Goal: Task Accomplishment & Management: Manage account settings

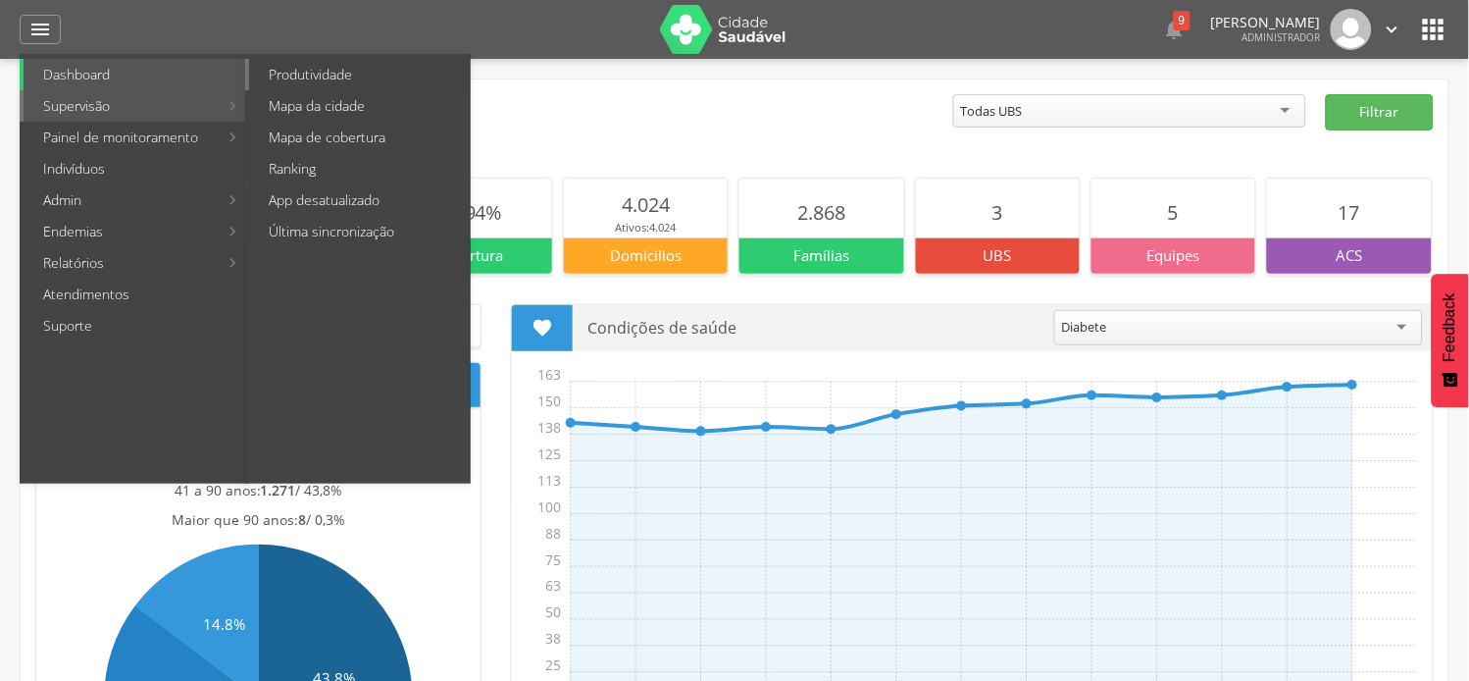
click at [319, 66] on link "Produtividade" at bounding box center [359, 74] width 221 height 31
type input "**********"
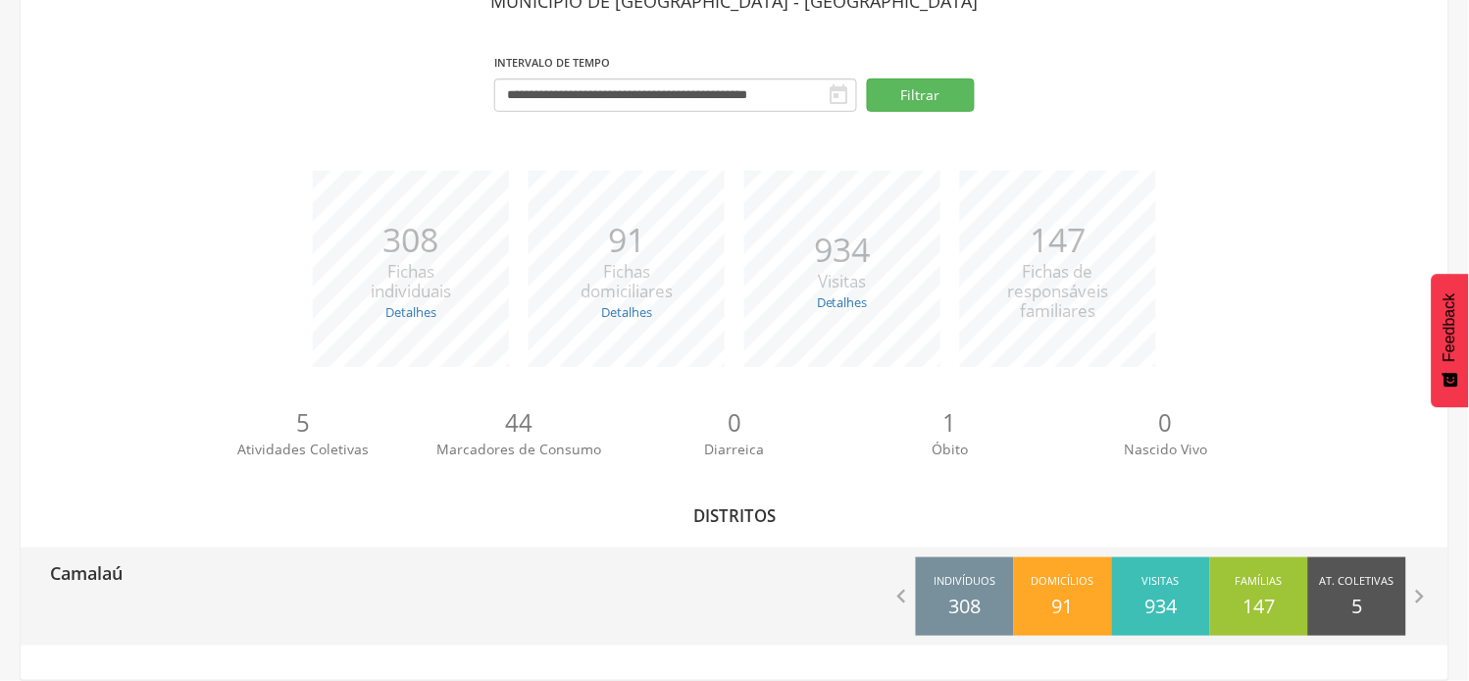
click at [82, 579] on p "Camalaú" at bounding box center [86, 566] width 73 height 39
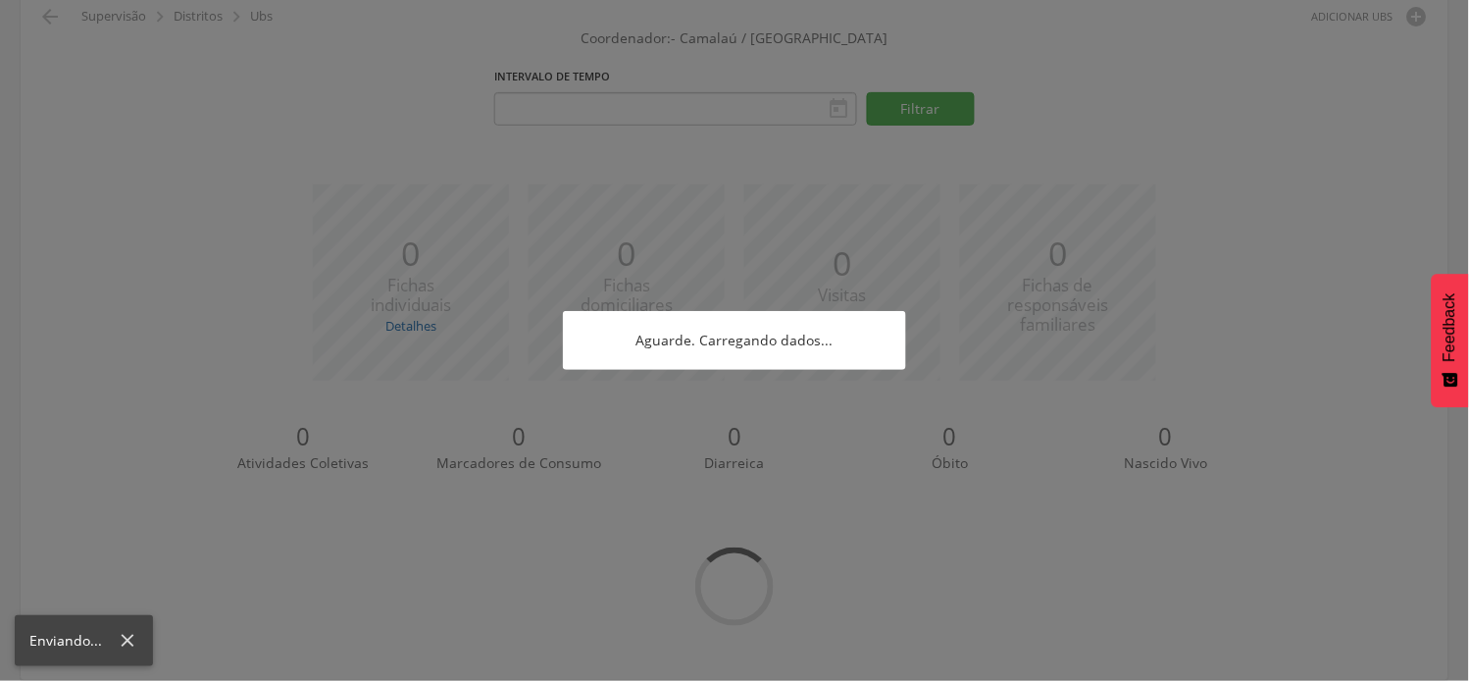
type input "**********"
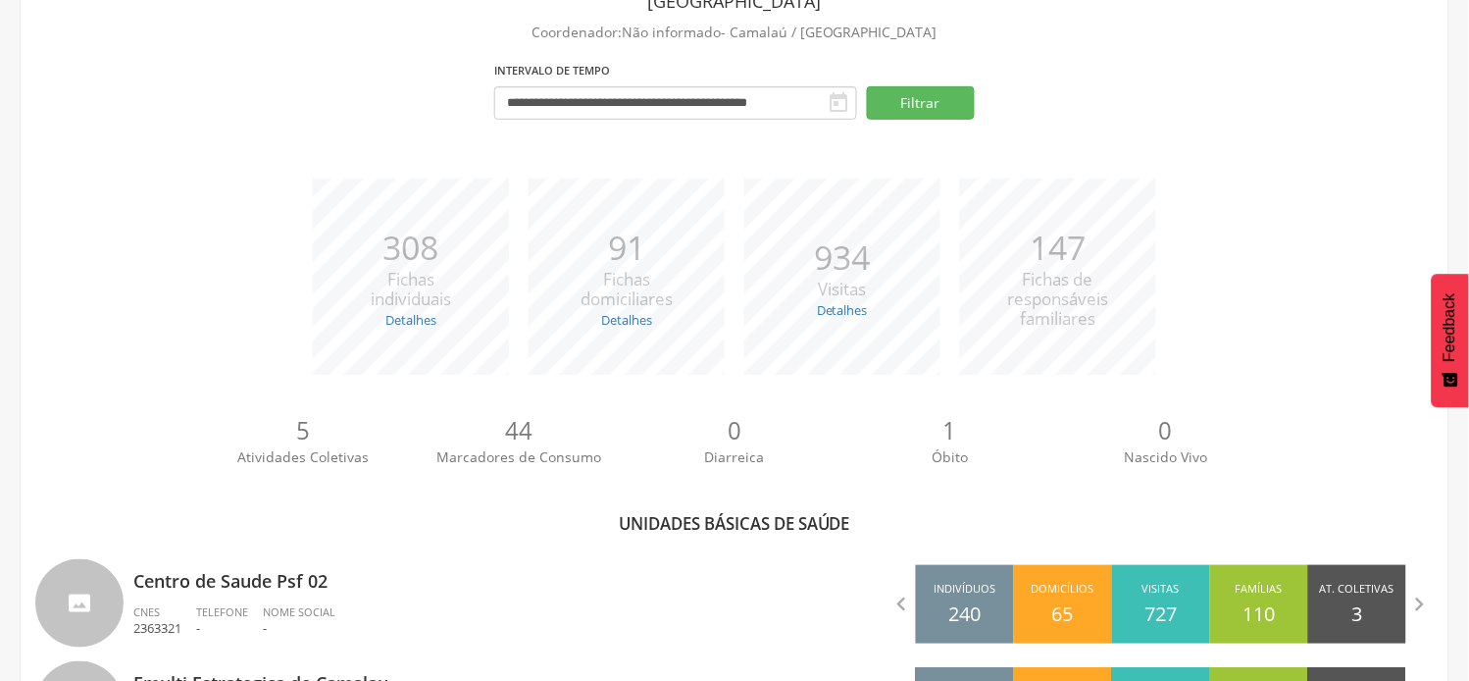
scroll to position [346, 0]
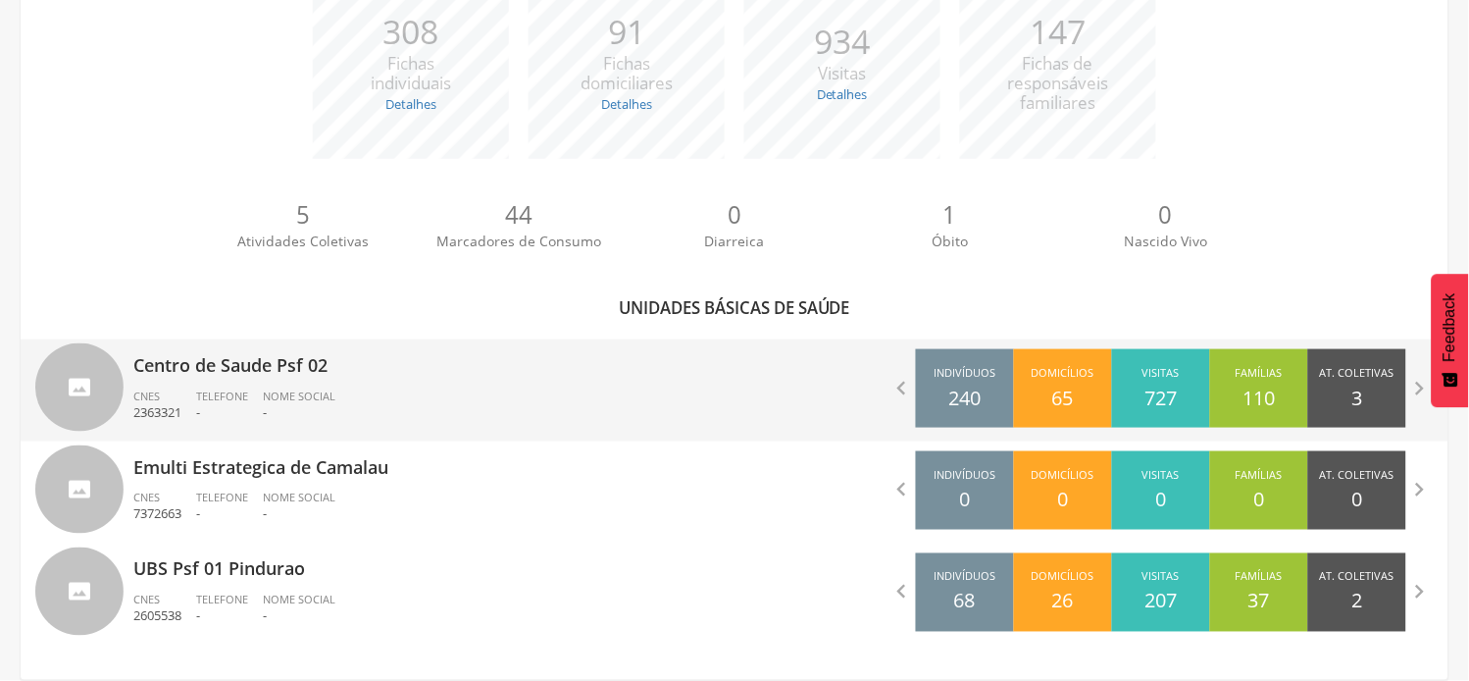
click at [233, 370] on p "Centro de Saude Psf 02" at bounding box center [426, 358] width 586 height 39
type input "**********"
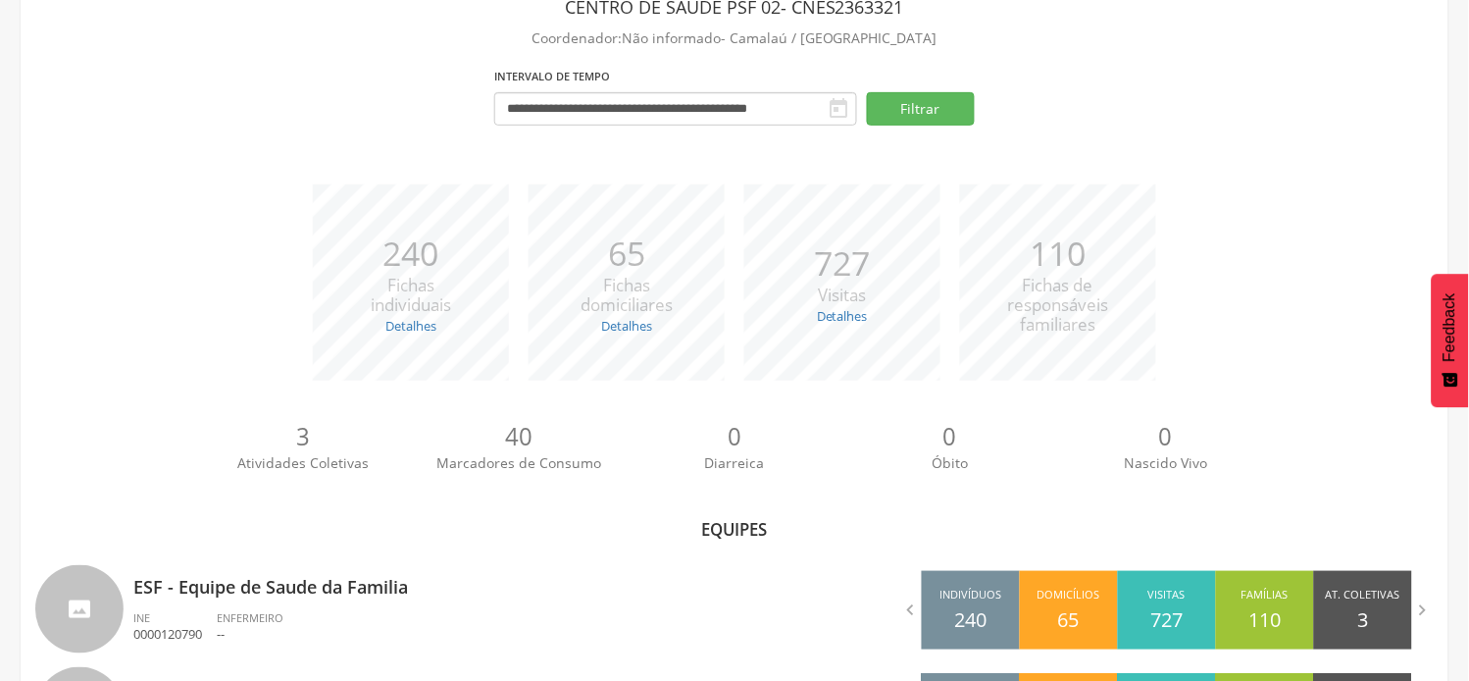
scroll to position [243, 0]
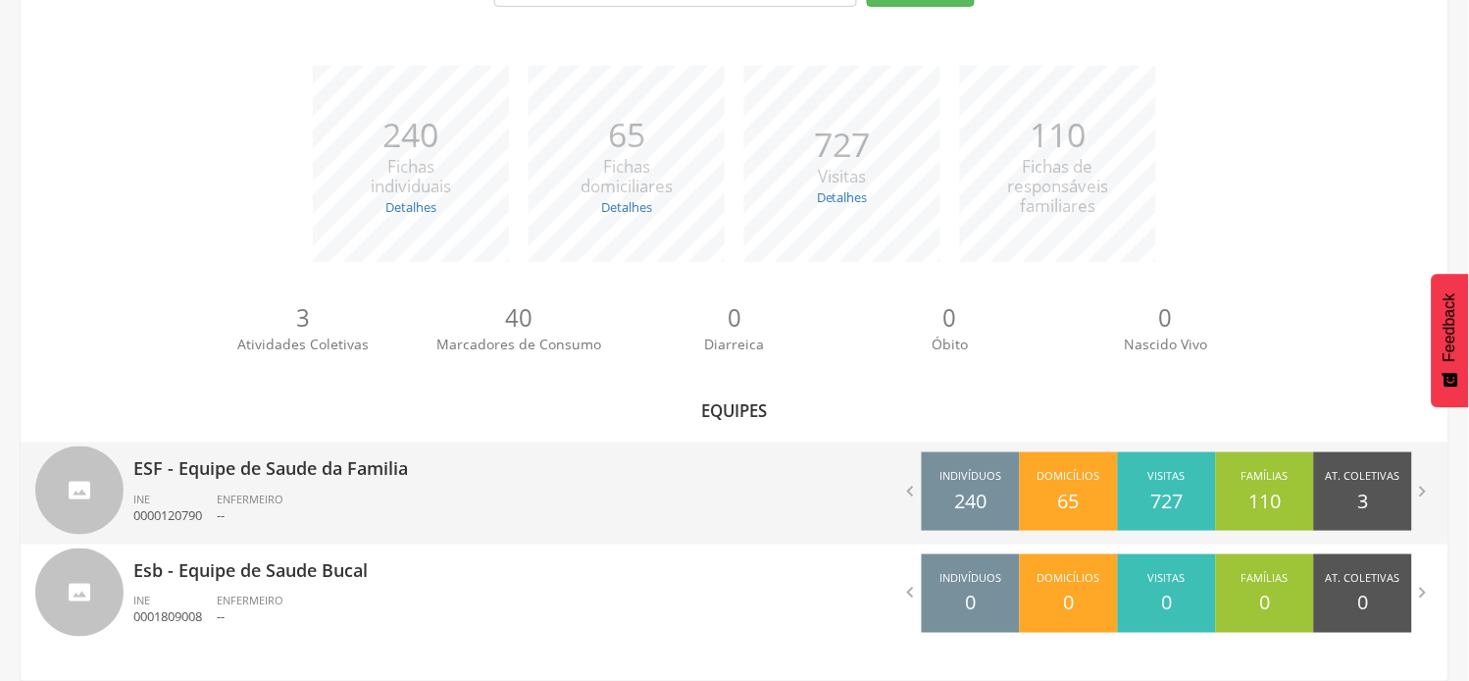
click at [214, 485] on div "ESF - Equipe de Saude da Familia INE 0000120790 ENFERMEIRO --" at bounding box center [426, 493] width 586 height 102
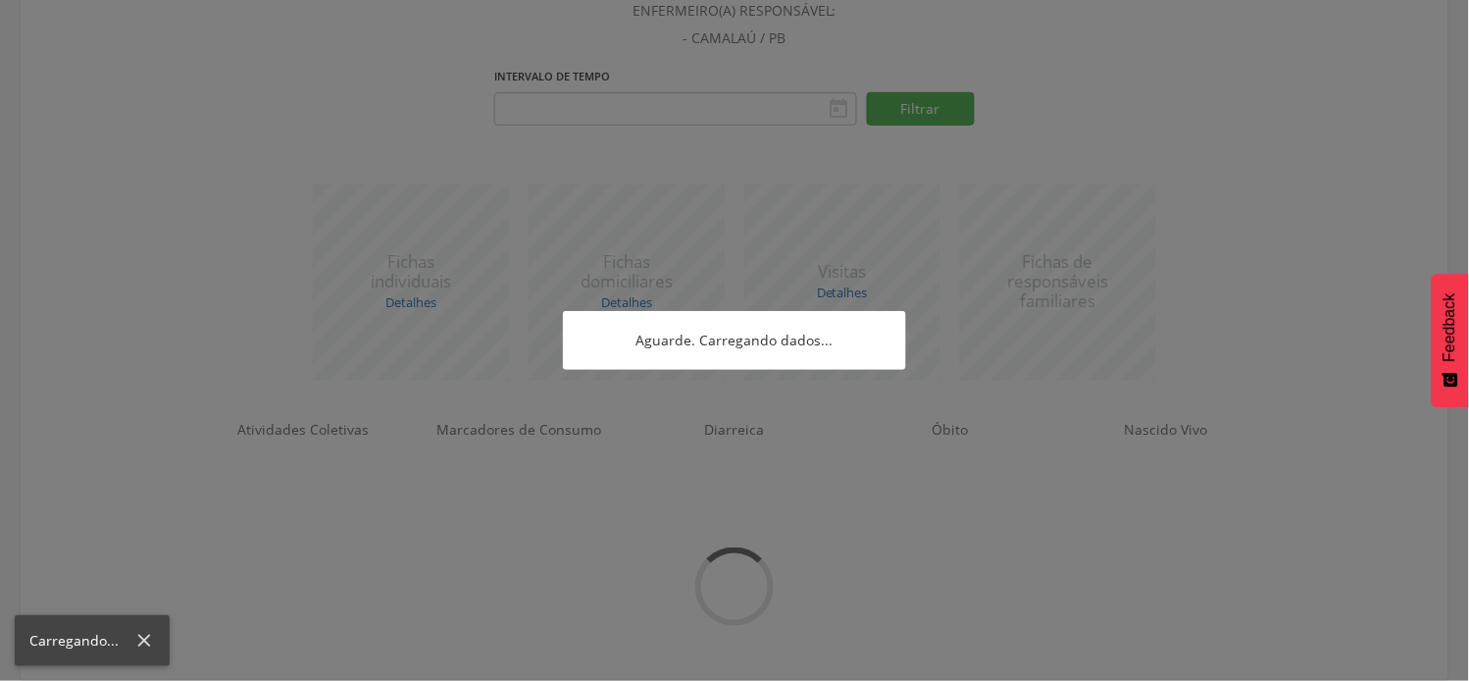
type input "**********"
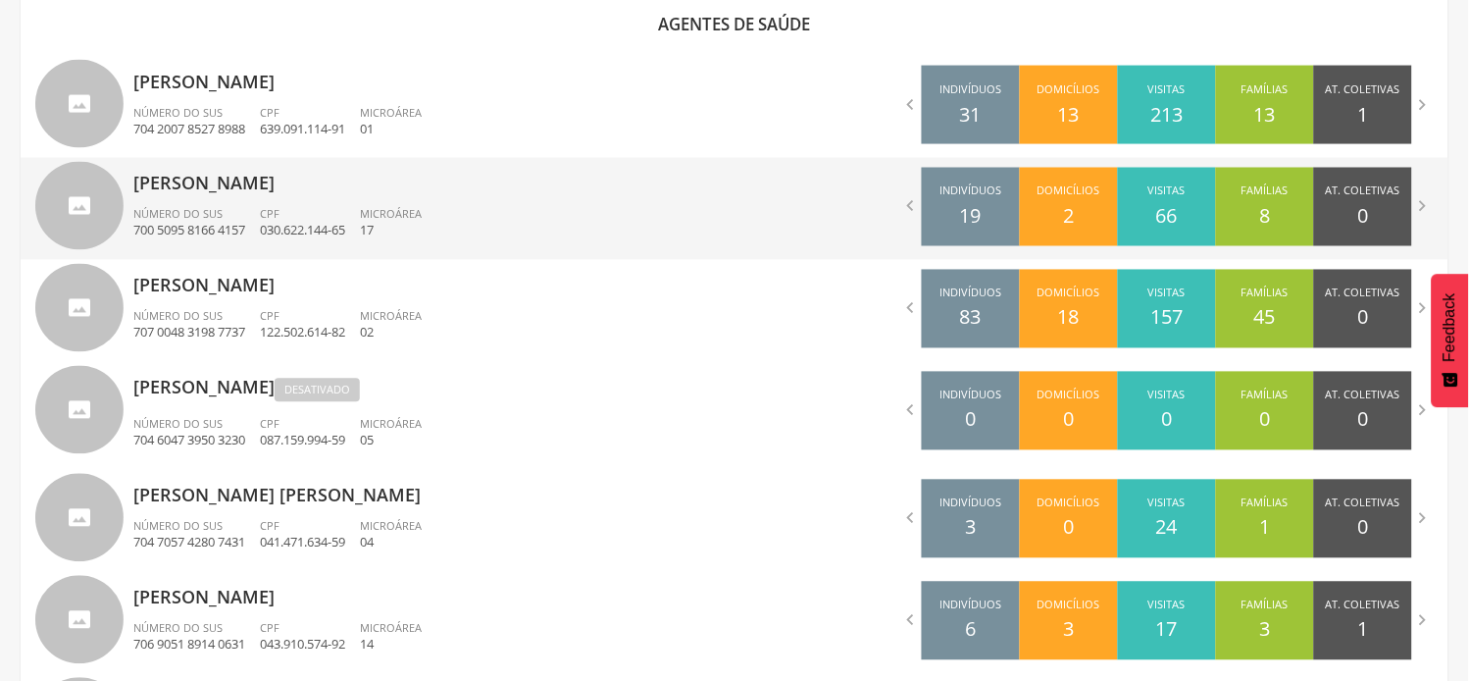
scroll to position [673, 0]
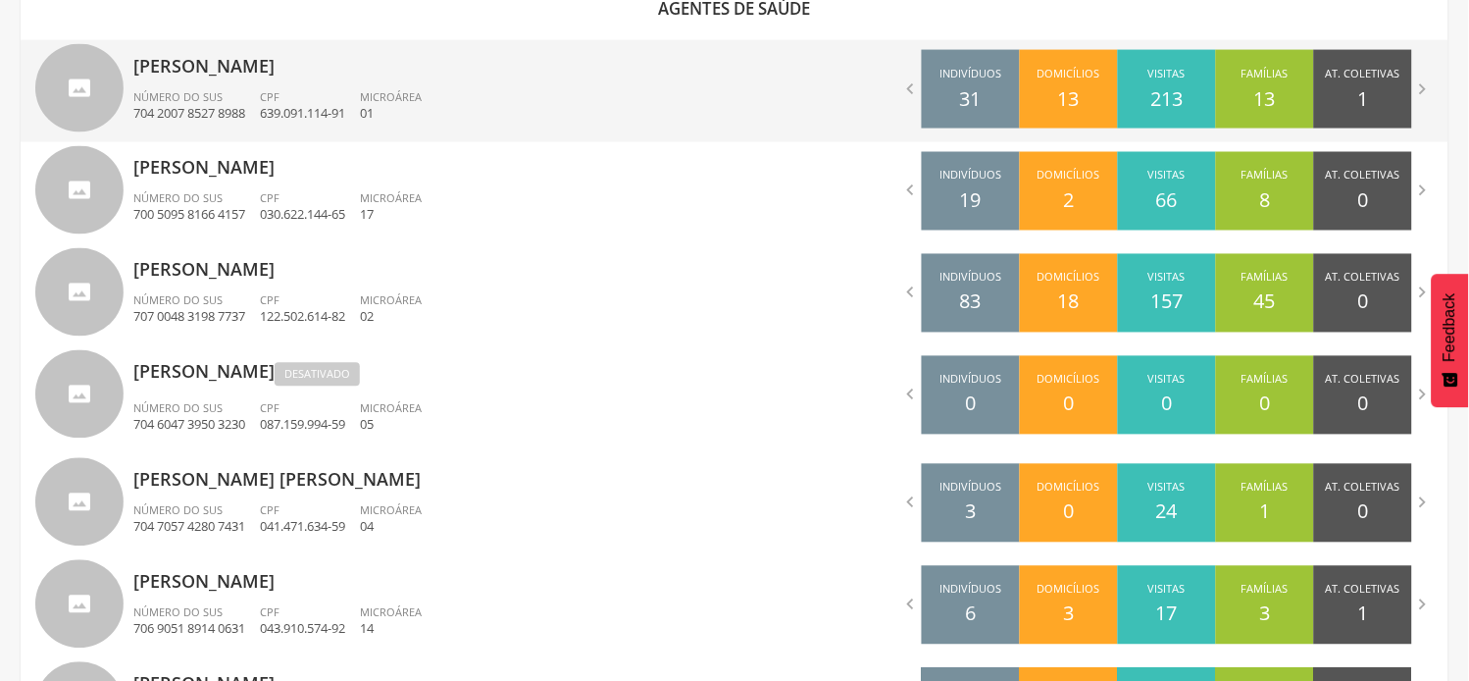
click at [232, 92] on div "Número do SUS 704 2007 8527 8988" at bounding box center [196, 105] width 127 height 33
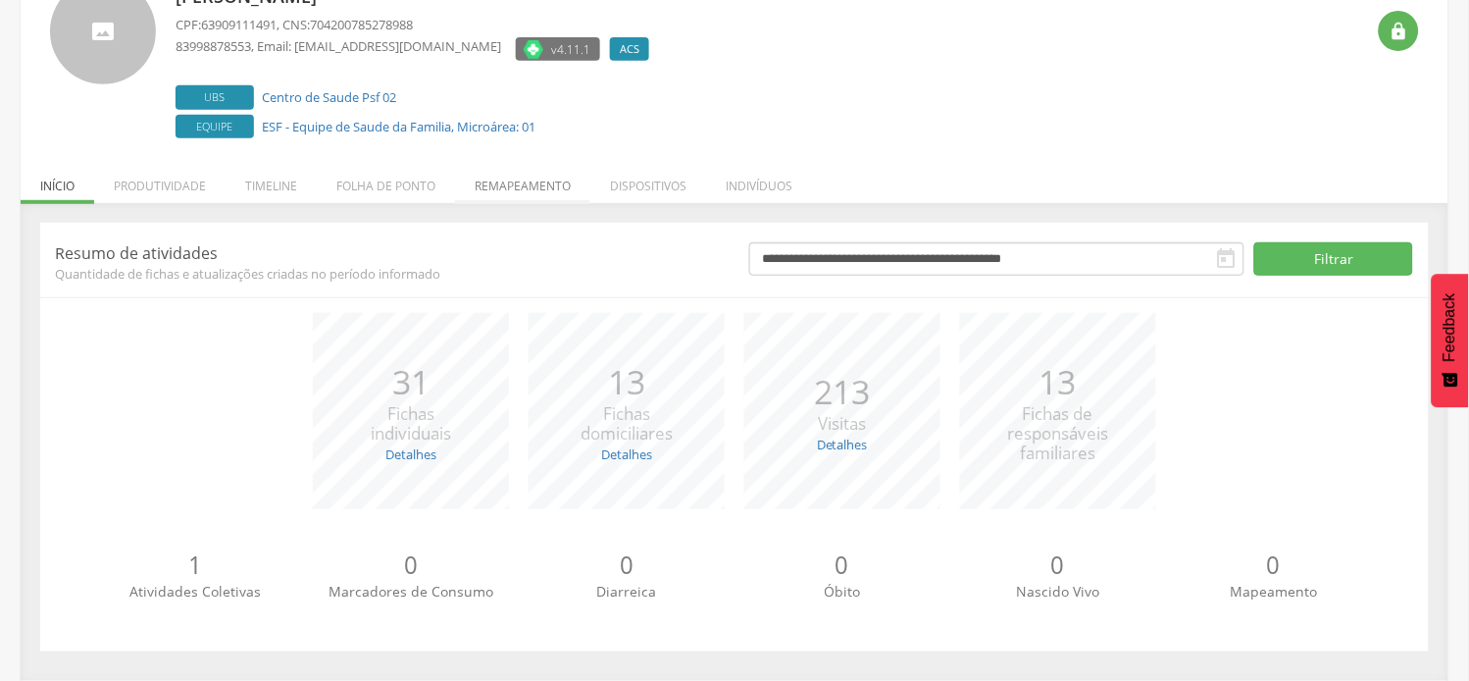
click at [524, 177] on li "Remapeamento" at bounding box center [522, 181] width 135 height 46
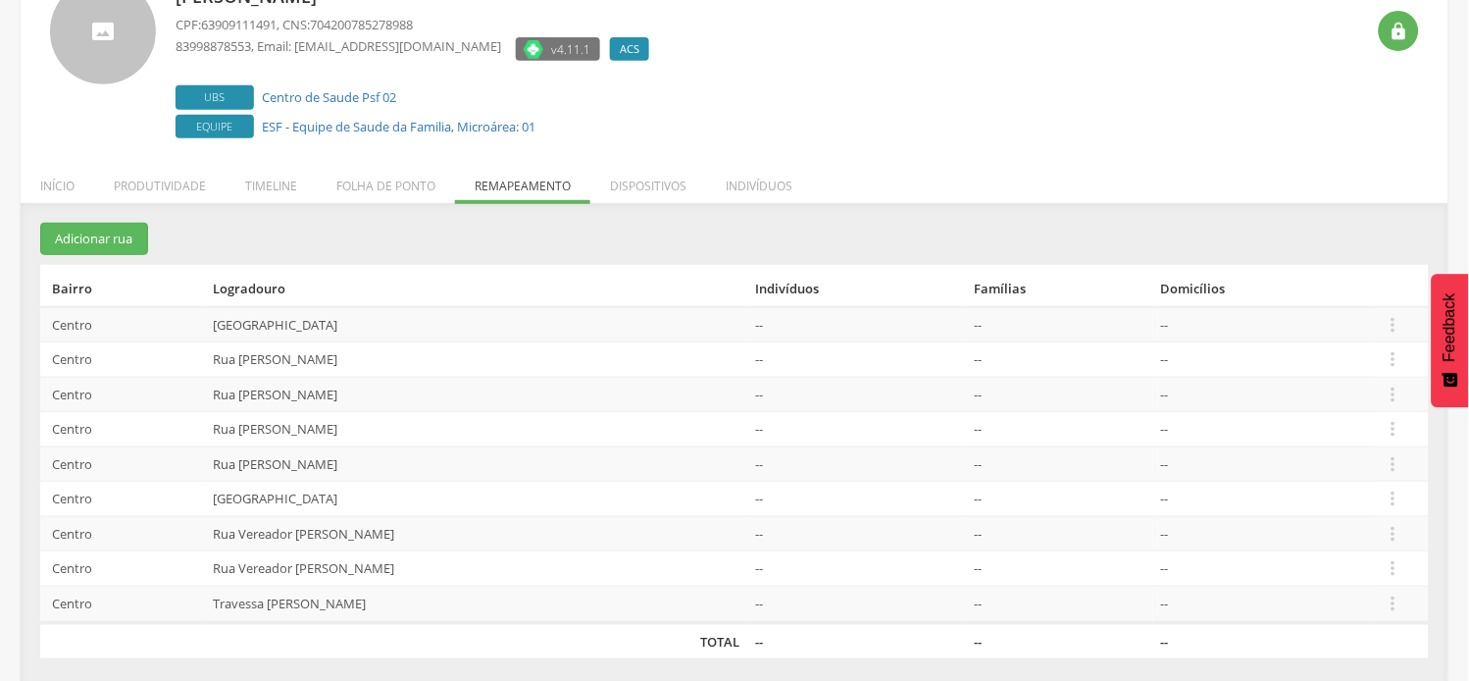
scroll to position [161, 0]
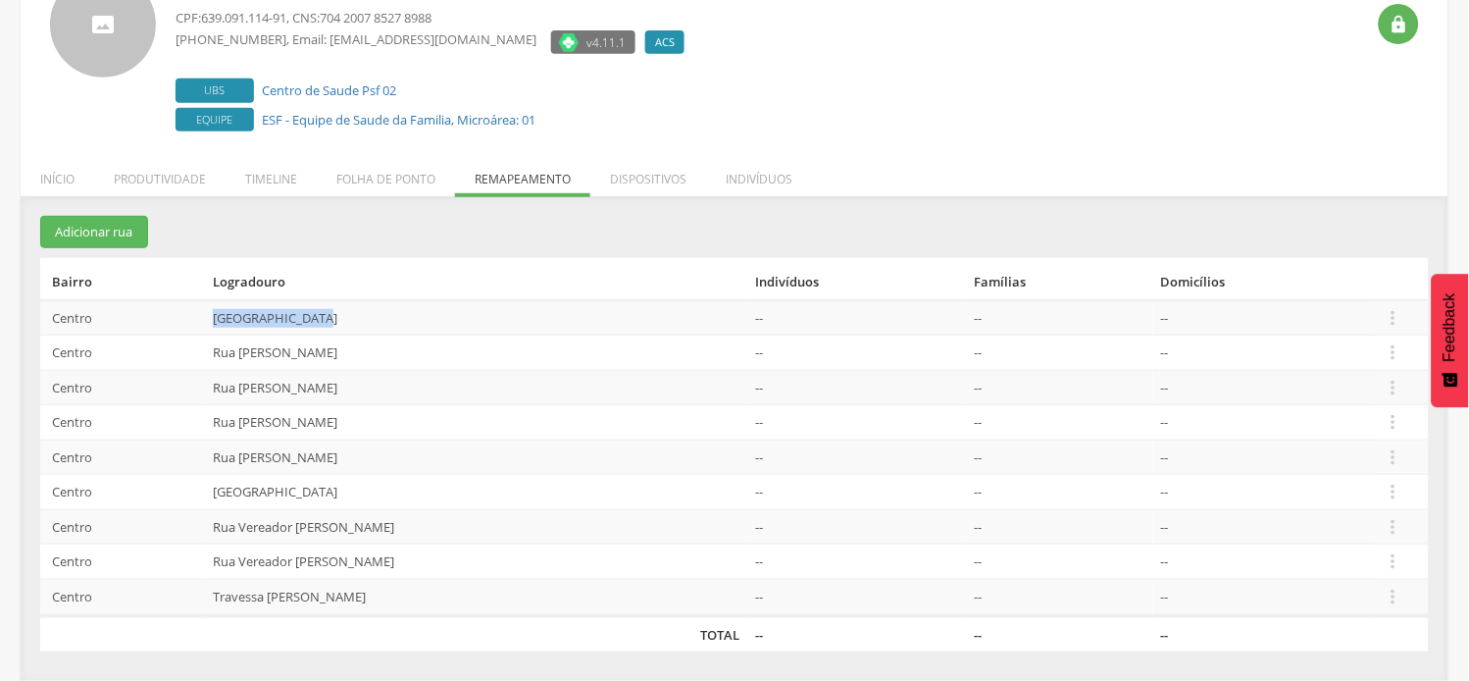
drag, startPoint x: 194, startPoint y: 320, endPoint x: 306, endPoint y: 325, distance: 111.9
click at [306, 325] on td "[GEOGRAPHIC_DATA]" at bounding box center [476, 317] width 543 height 35
copy td "[GEOGRAPHIC_DATA]"
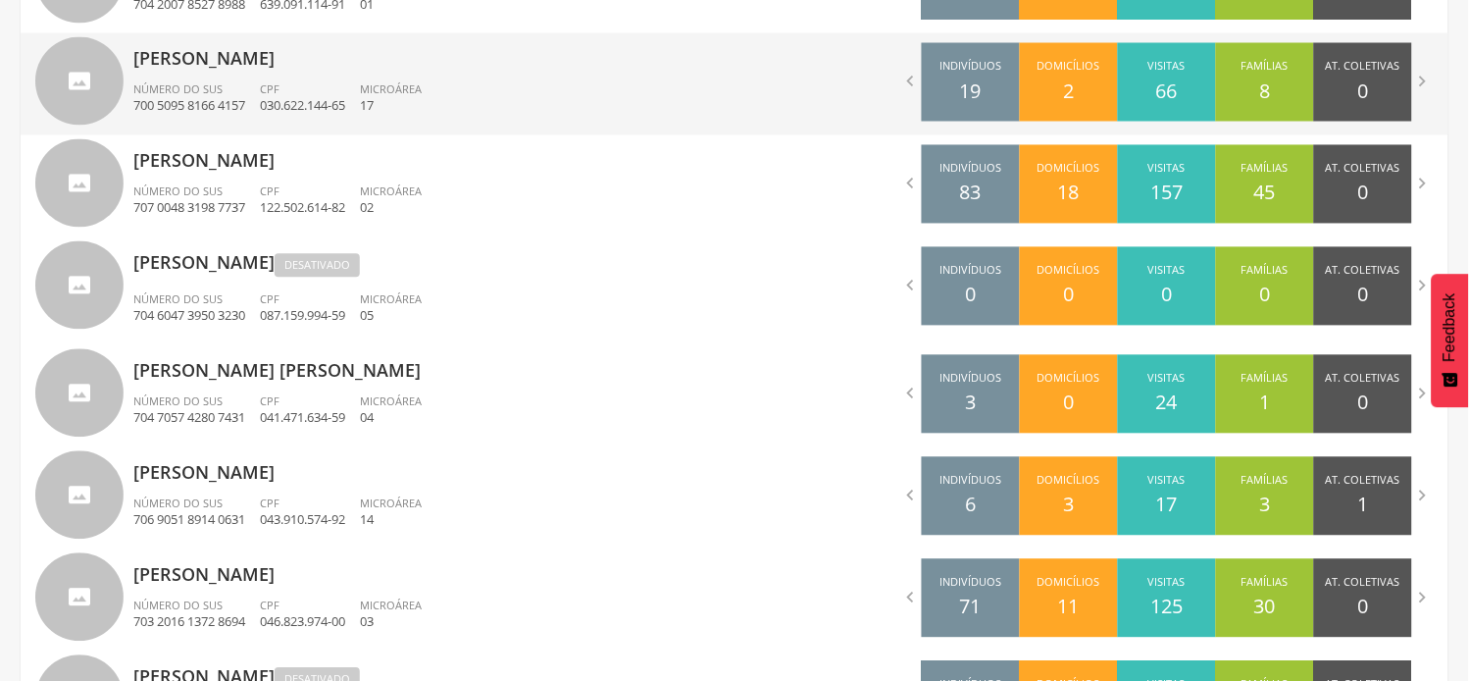
click at [206, 78] on div "[PERSON_NAME] Ino Número do SUS 700 5095 8166 4157 CPF 030.622.144-65 Microárea…" at bounding box center [426, 84] width 586 height 102
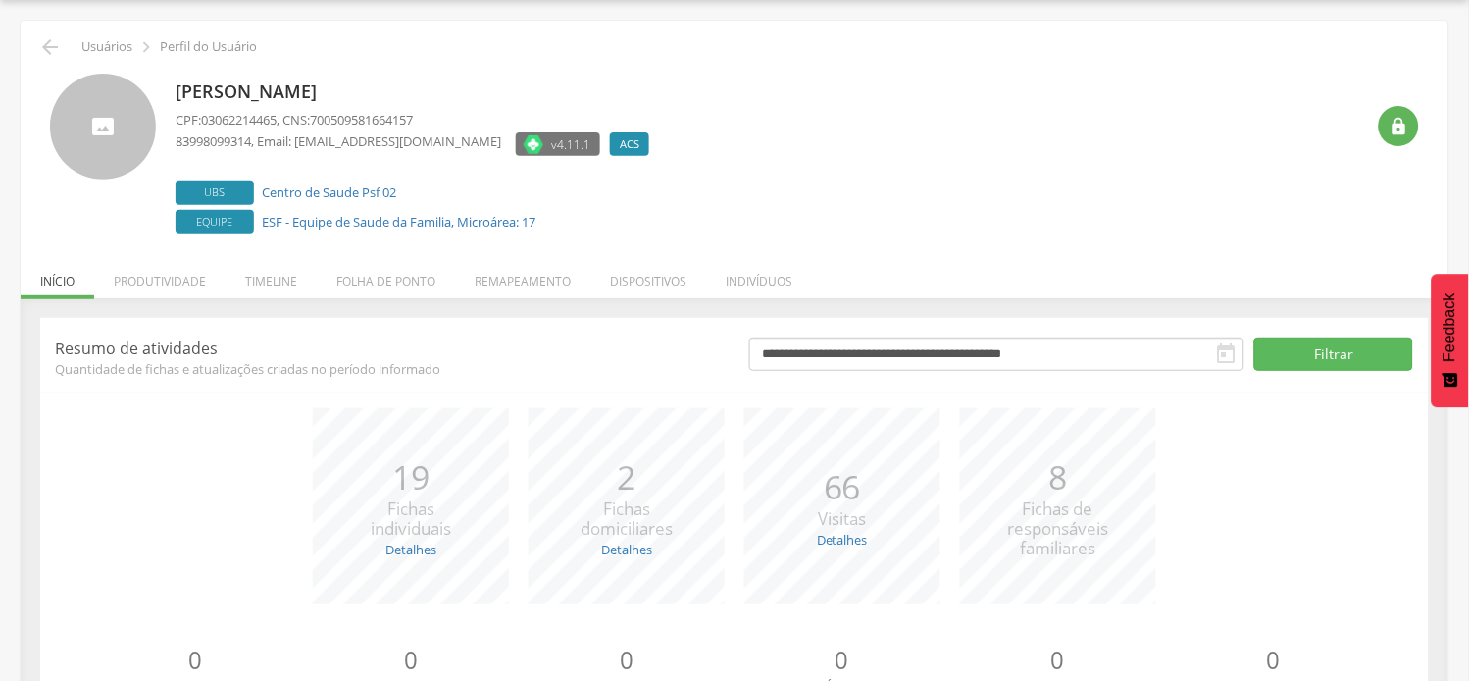
scroll to position [154, 0]
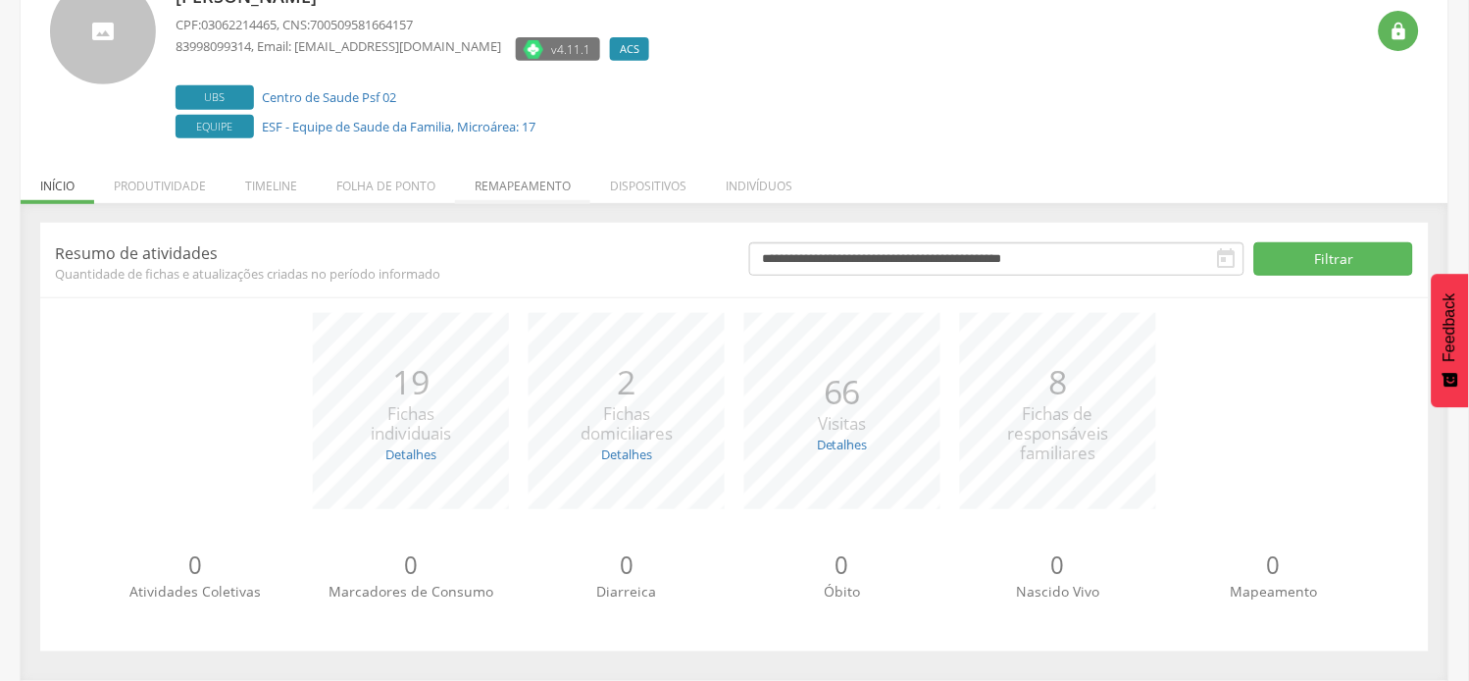
click at [534, 179] on li "Remapeamento" at bounding box center [522, 181] width 135 height 46
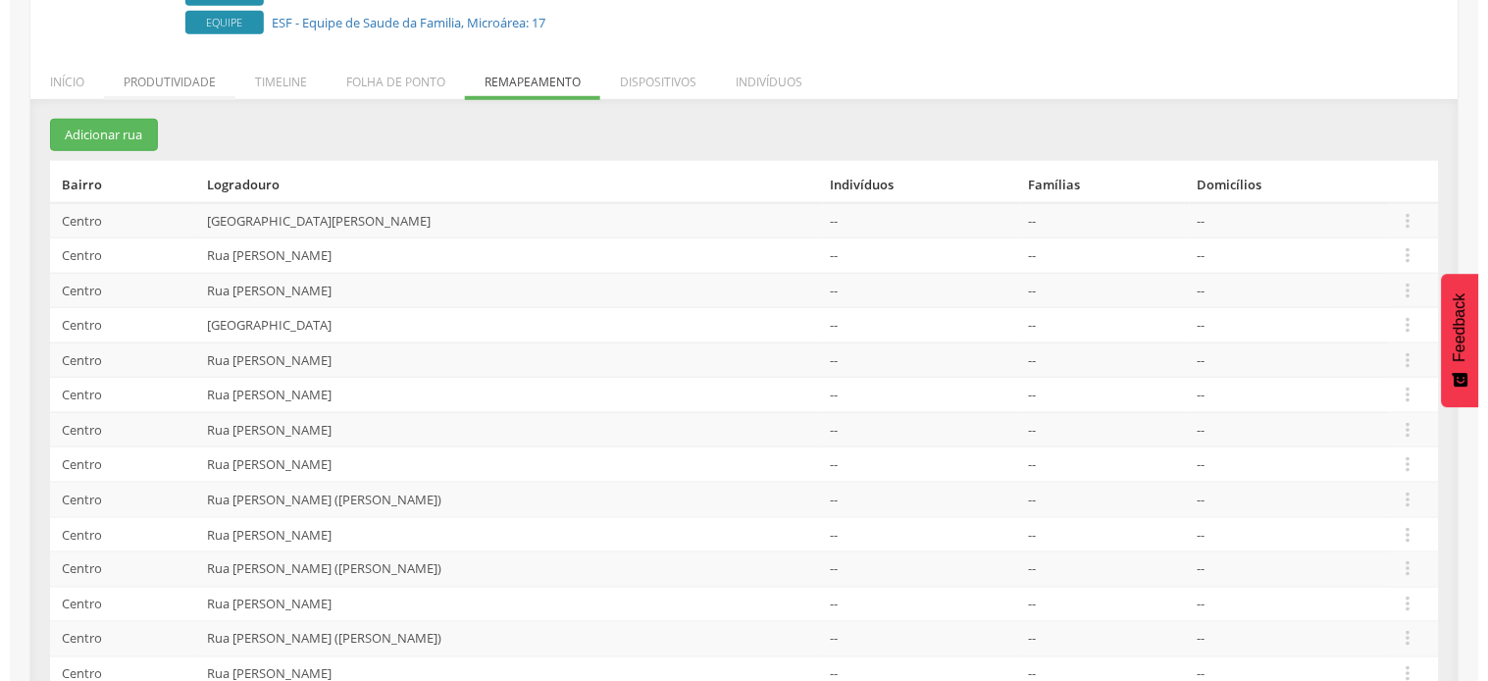
scroll to position [128, 0]
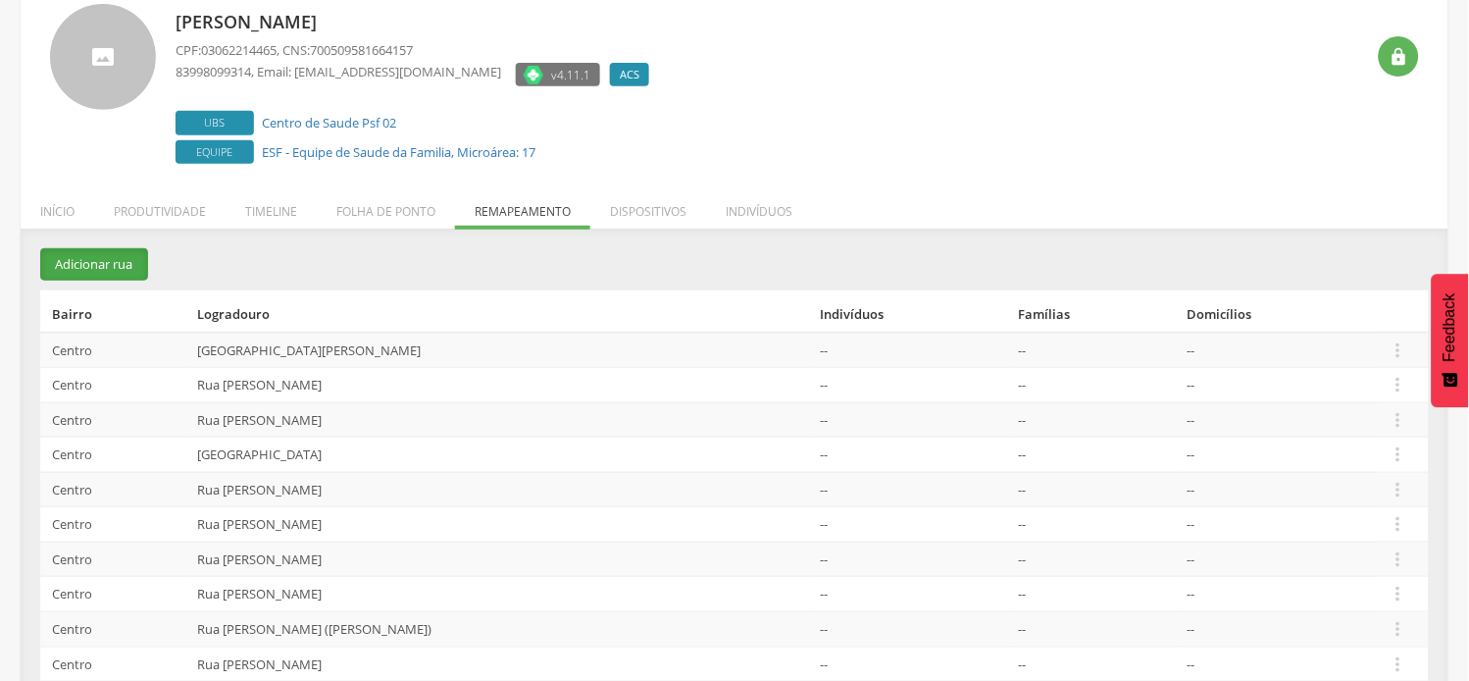
click at [91, 268] on button "Adicionar rua" at bounding box center [94, 264] width 108 height 32
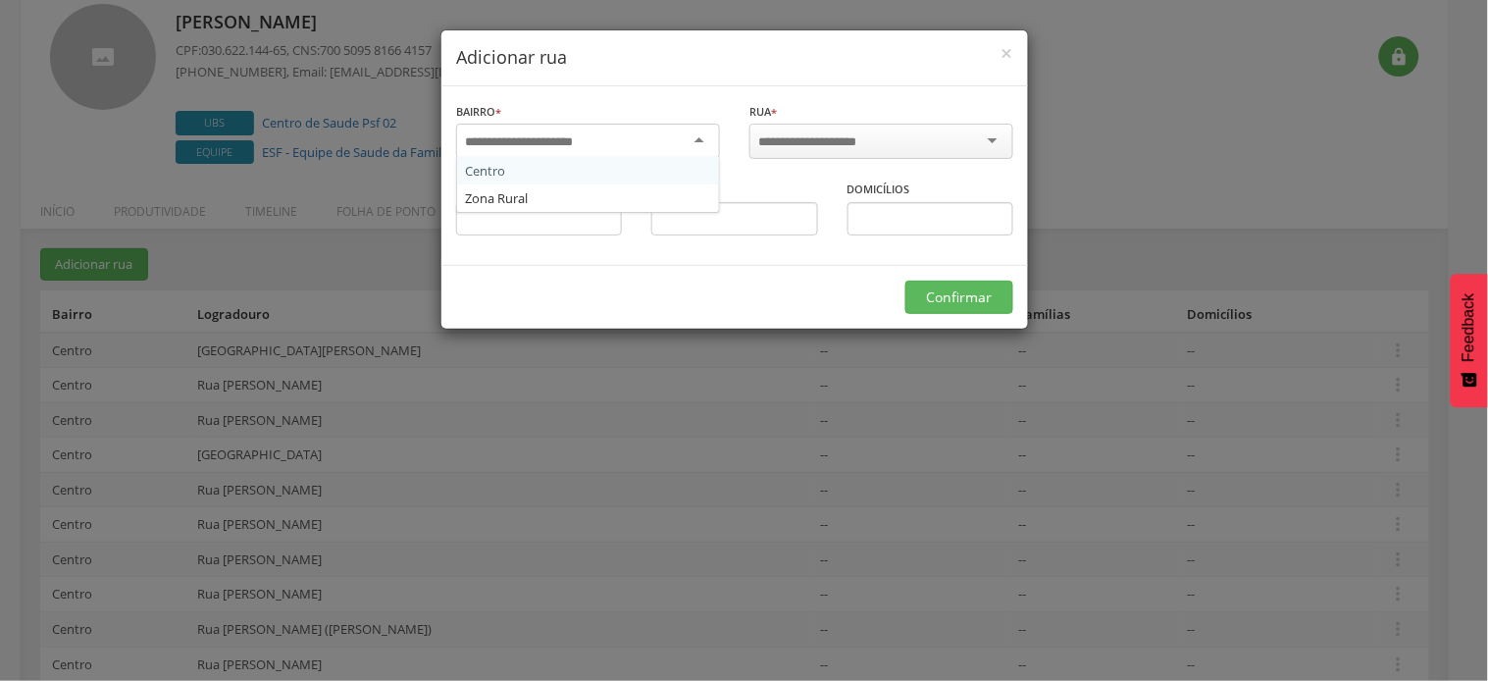
click at [619, 139] on div at bounding box center [588, 141] width 264 height 35
click at [843, 134] on input "select-one" at bounding box center [820, 142] width 125 height 18
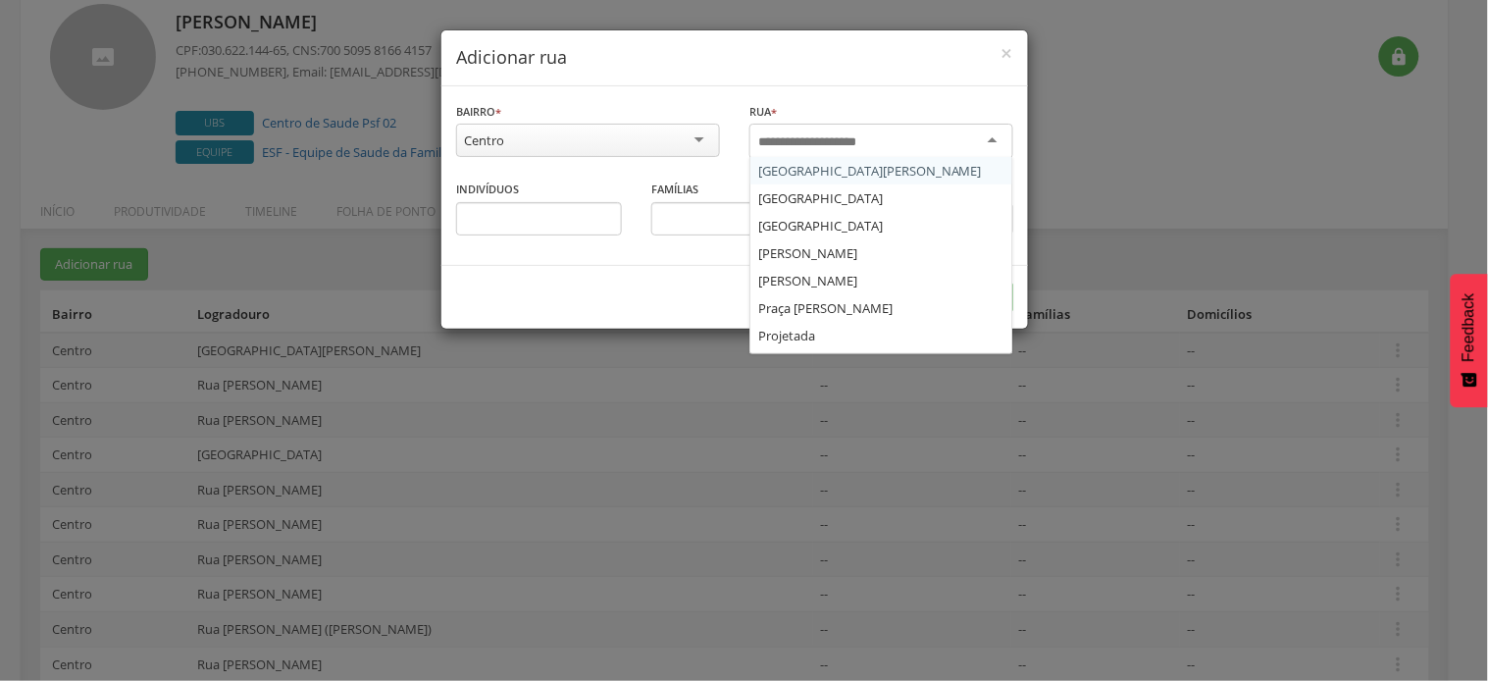
paste input "**********"
type input "**********"
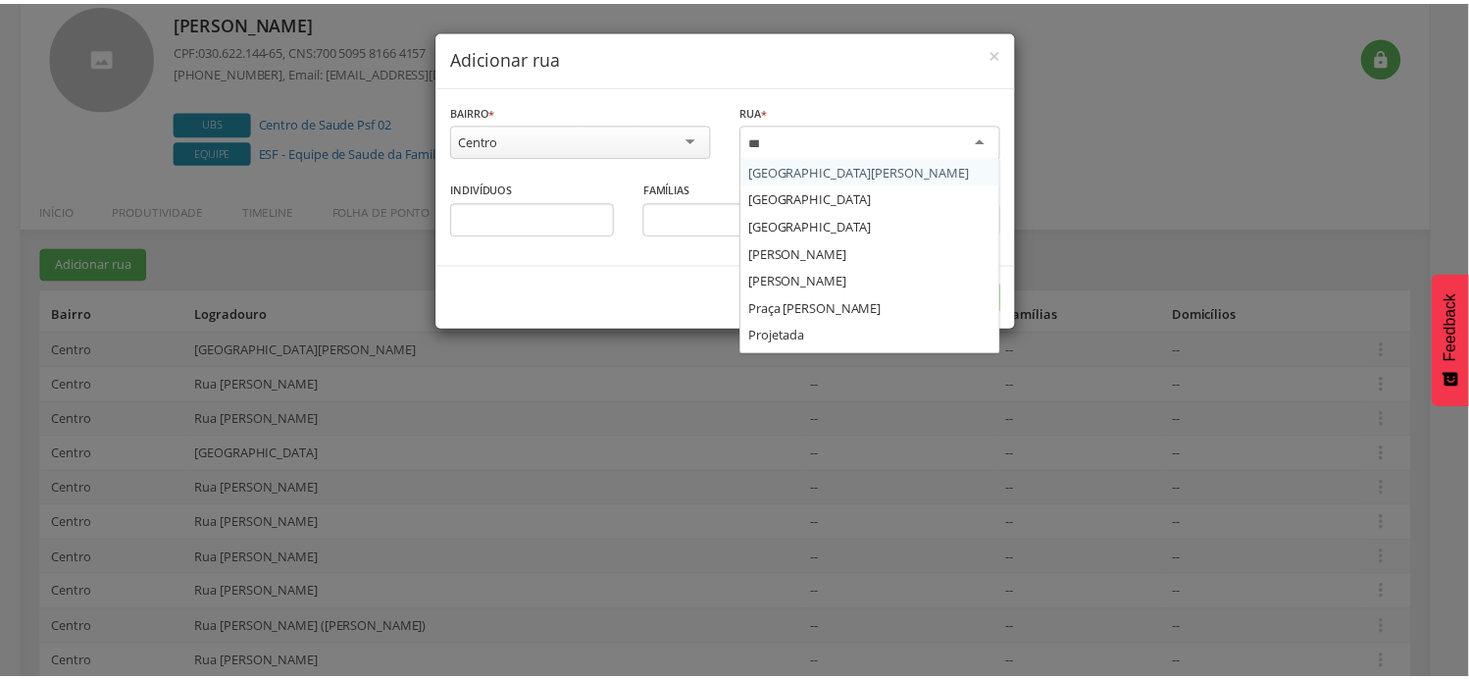
scroll to position [0, 0]
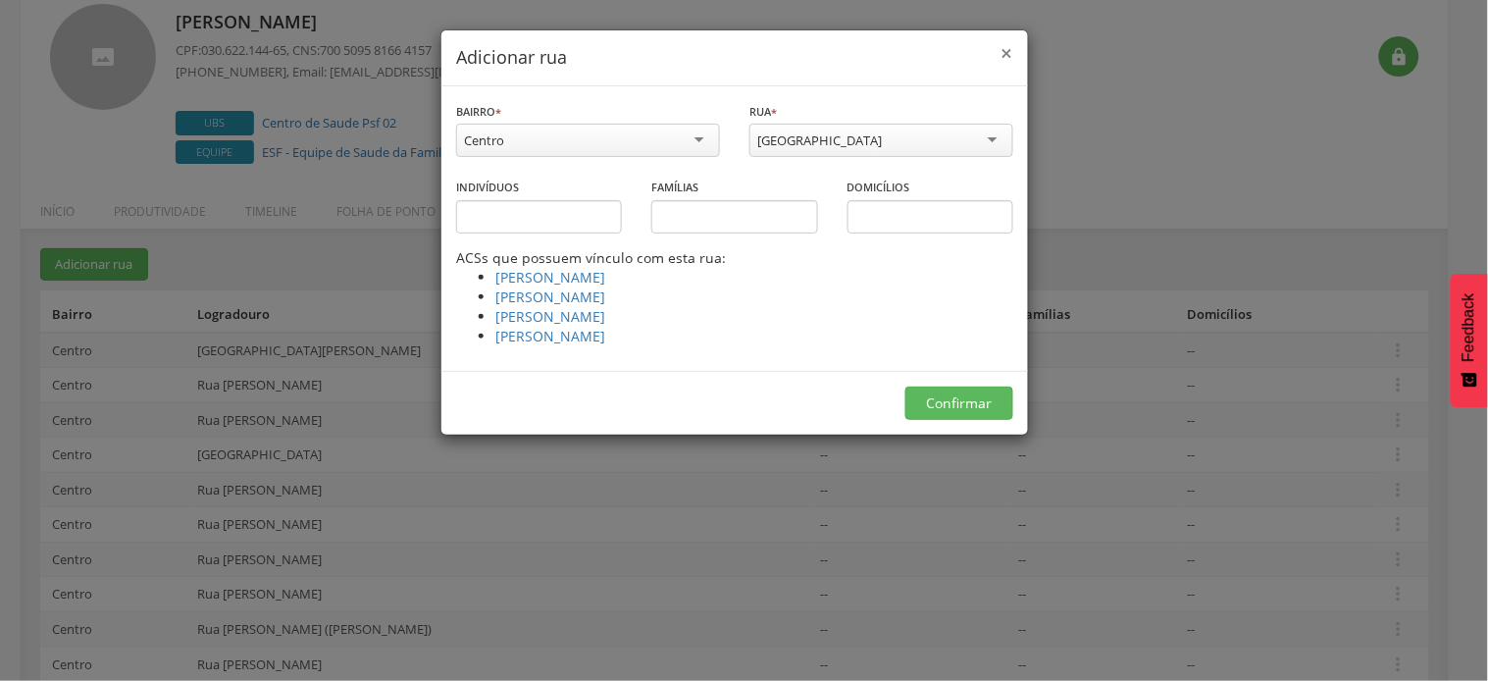
click at [1011, 55] on span "×" at bounding box center [1007, 52] width 12 height 27
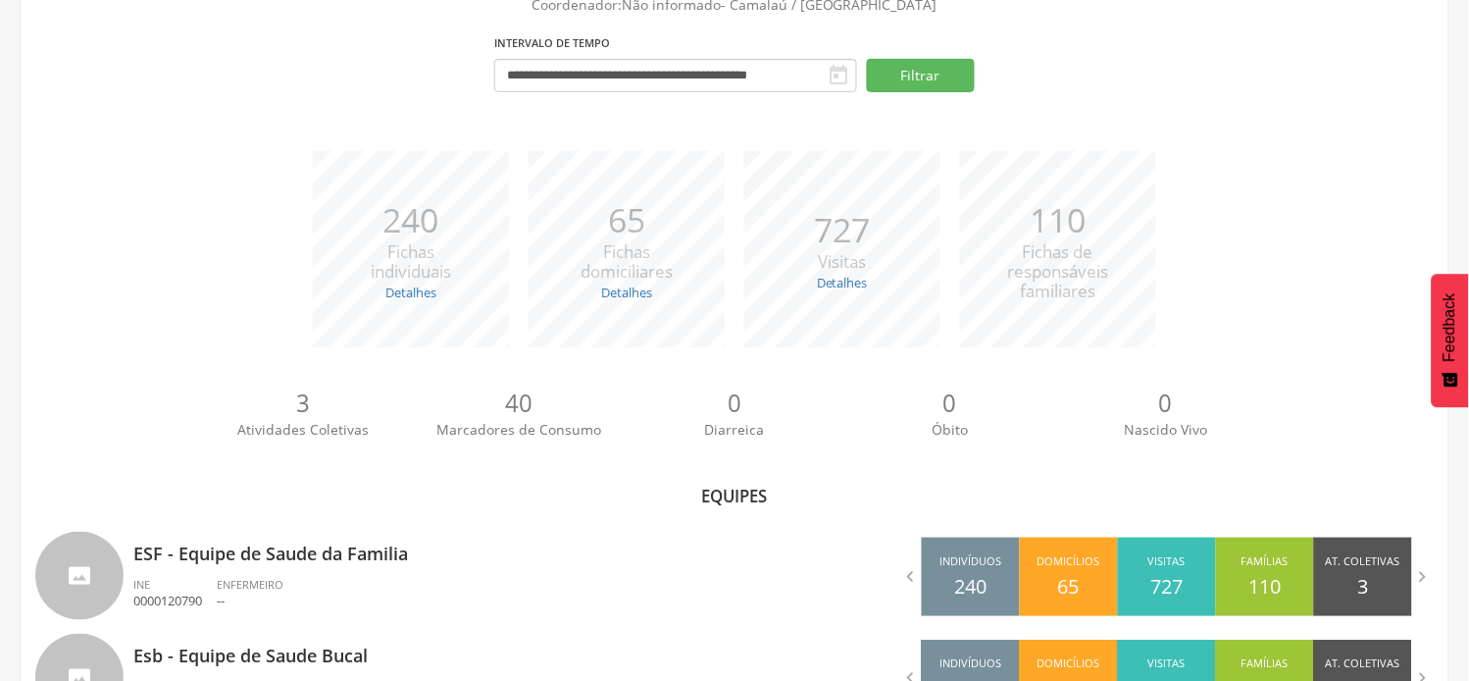
scroll to position [243, 0]
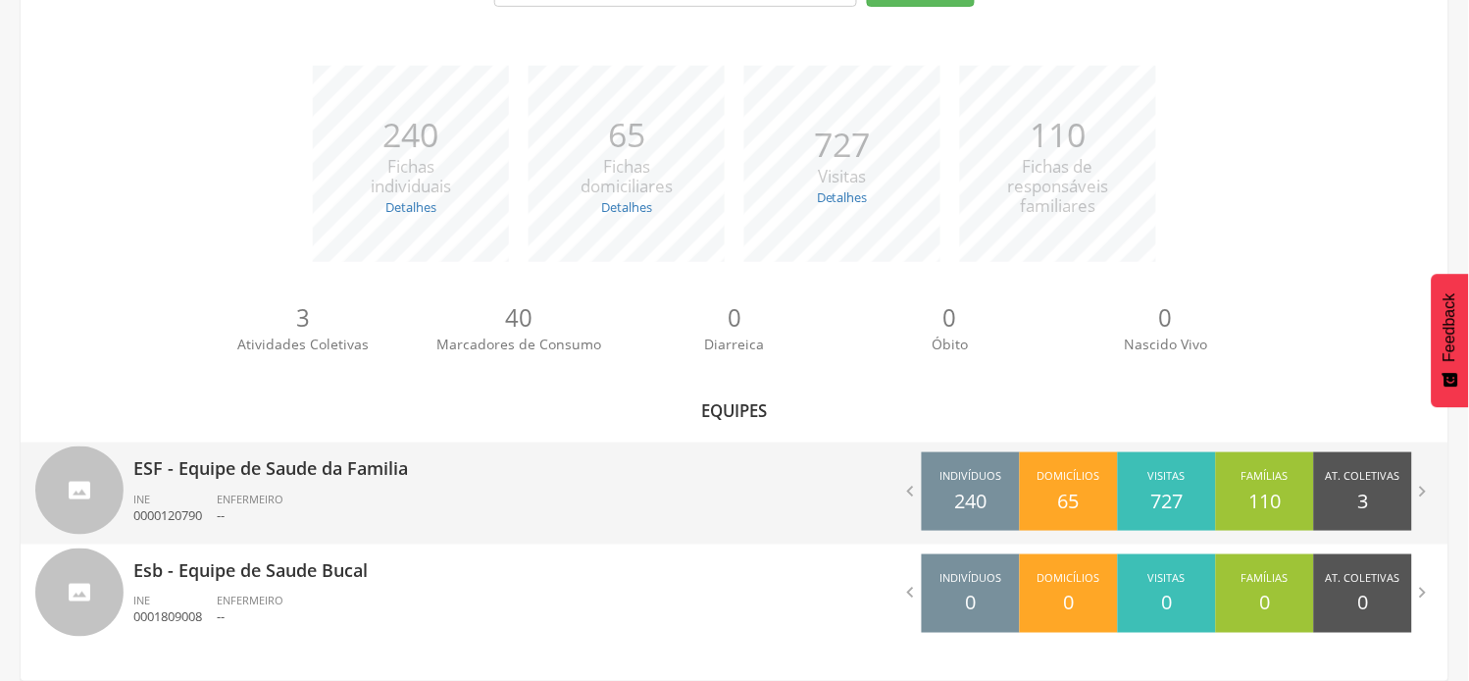
click at [252, 474] on p "ESF - Equipe de Saude da Familia" at bounding box center [426, 461] width 586 height 39
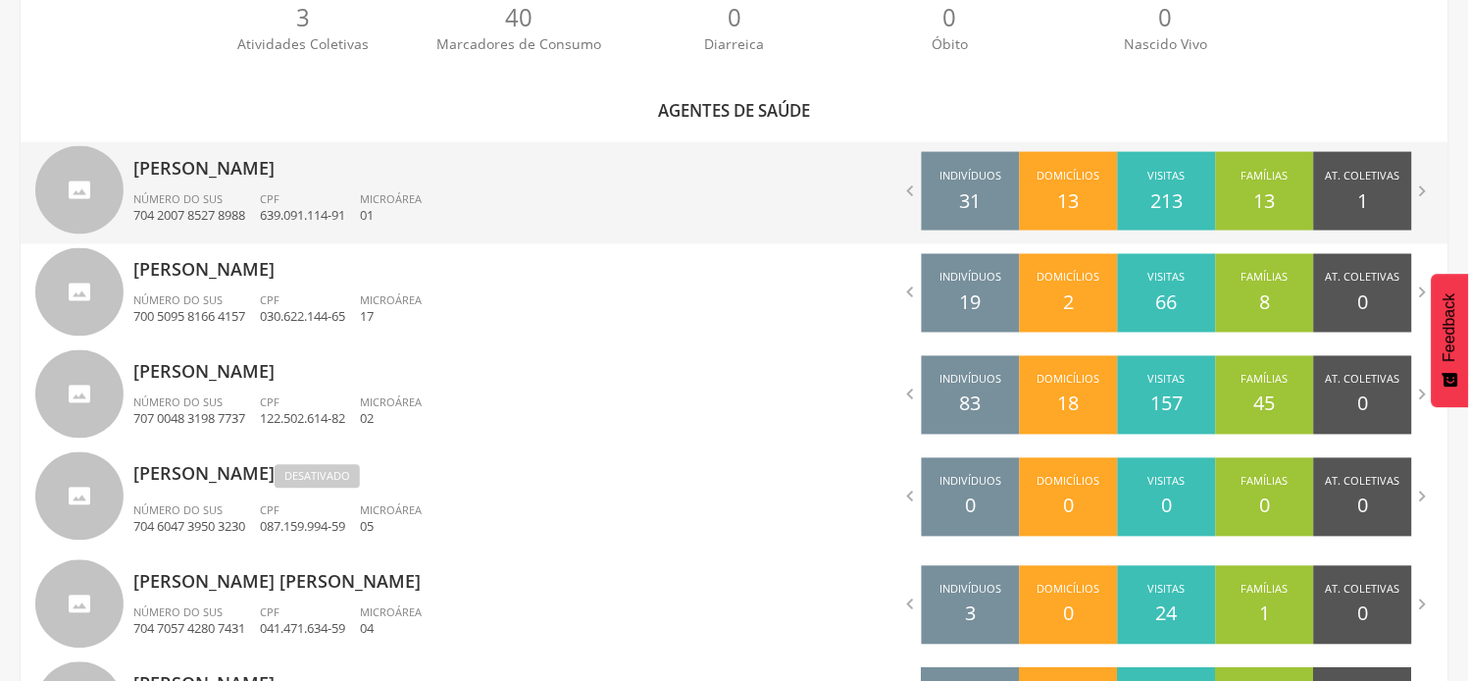
click at [259, 177] on p "[PERSON_NAME]" at bounding box center [426, 161] width 586 height 39
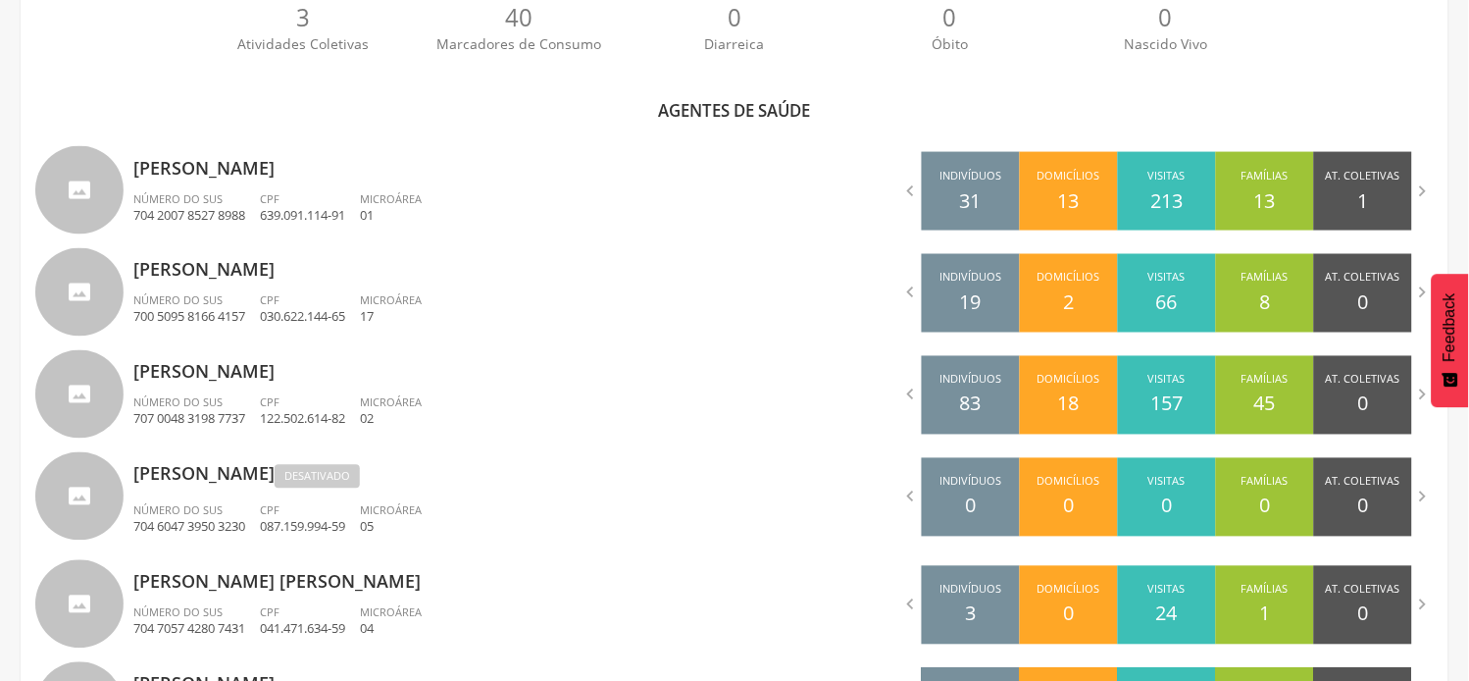
scroll to position [59, 0]
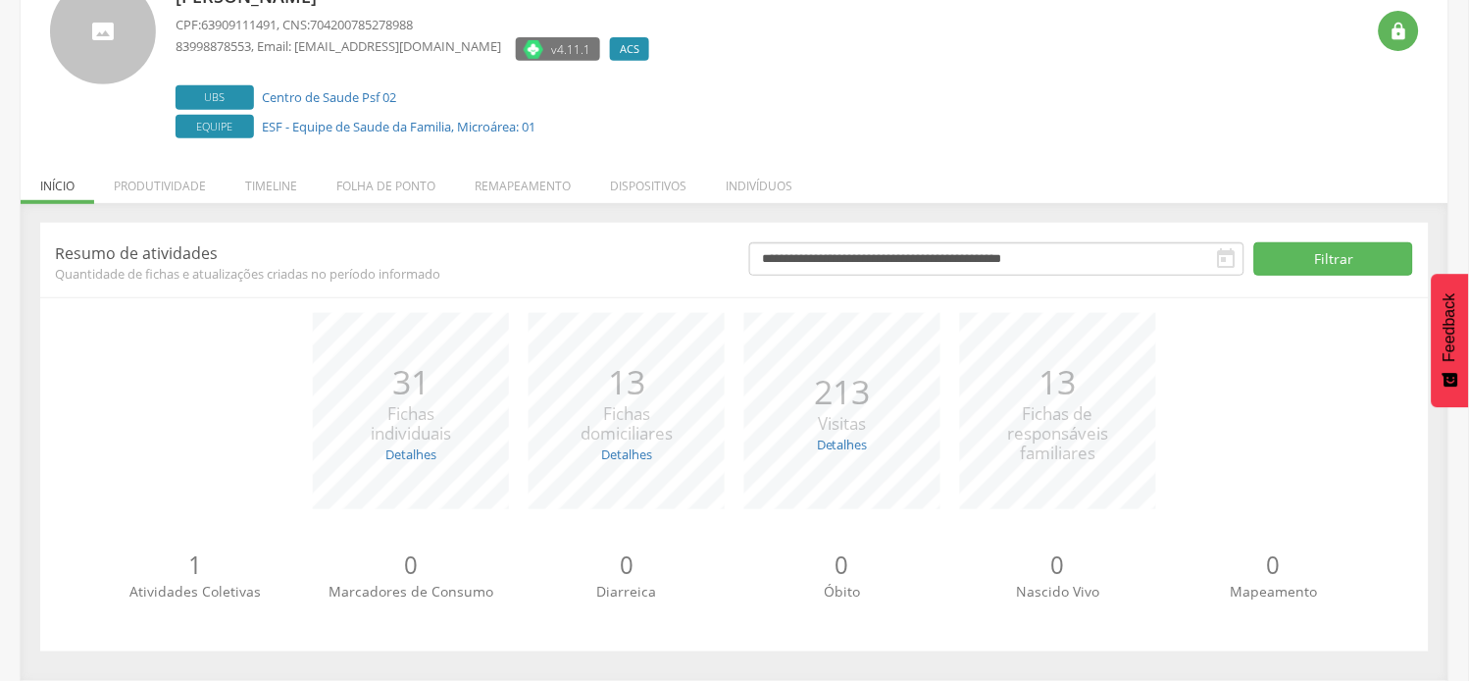
click at [536, 279] on span "Quantidade de fichas e atualizações criadas no período informado" at bounding box center [387, 274] width 665 height 18
click at [525, 174] on li "Remapeamento" at bounding box center [522, 181] width 135 height 46
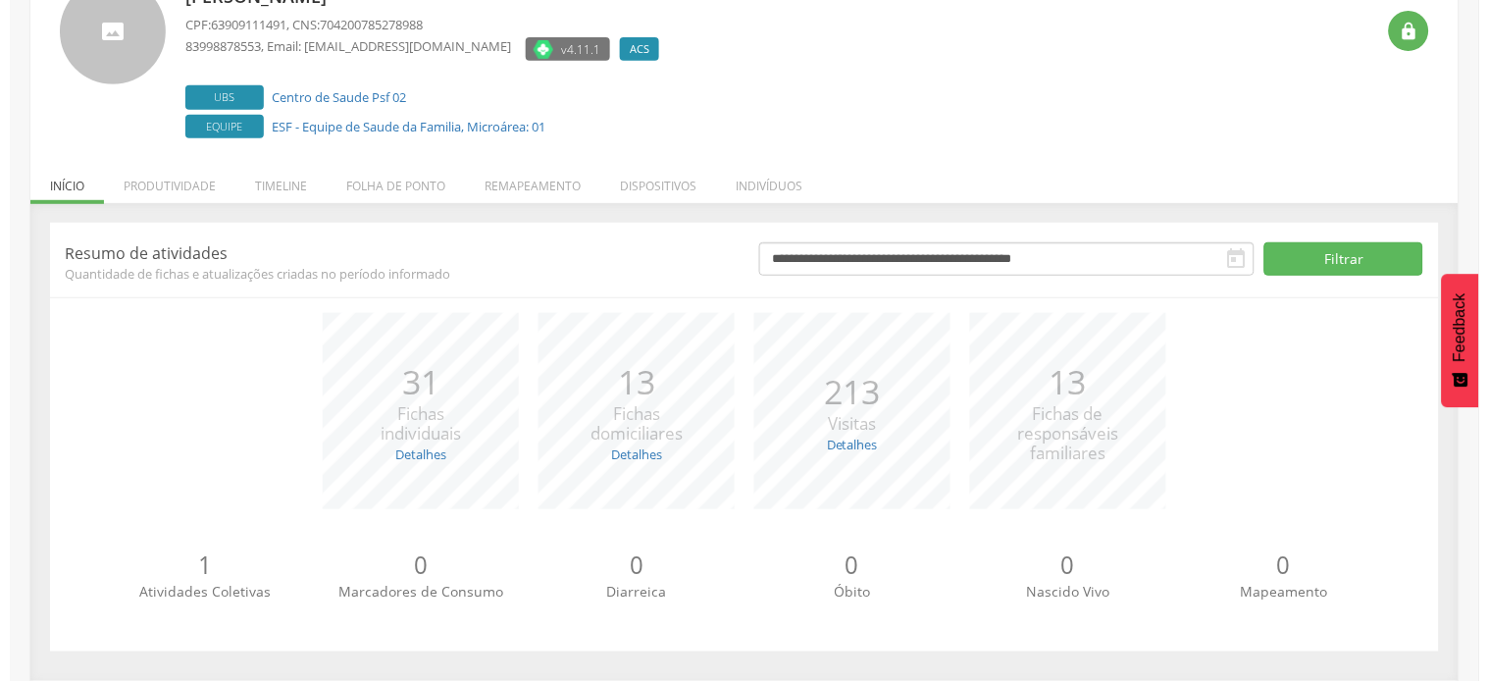
scroll to position [161, 0]
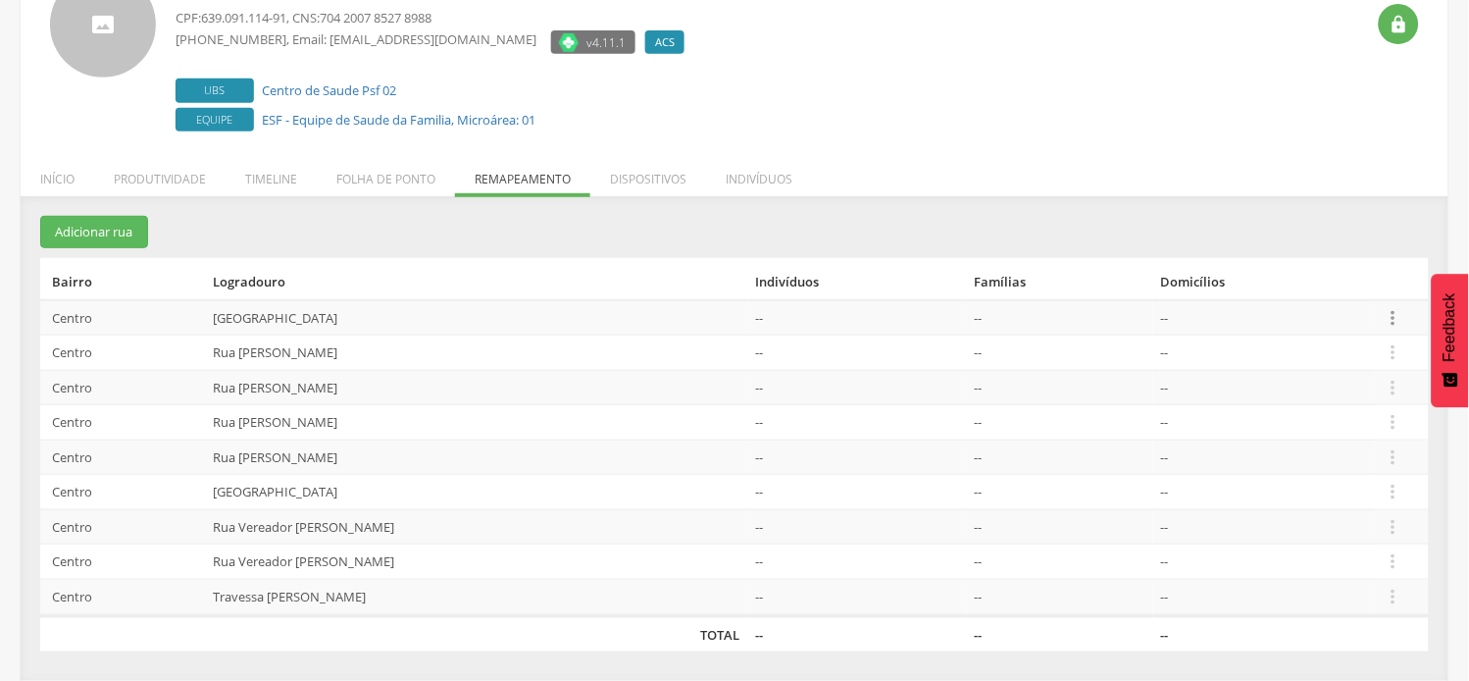
click at [1399, 312] on icon "" at bounding box center [1394, 318] width 22 height 22
click at [1357, 241] on link "Desalocar famílias" at bounding box center [1325, 240] width 155 height 25
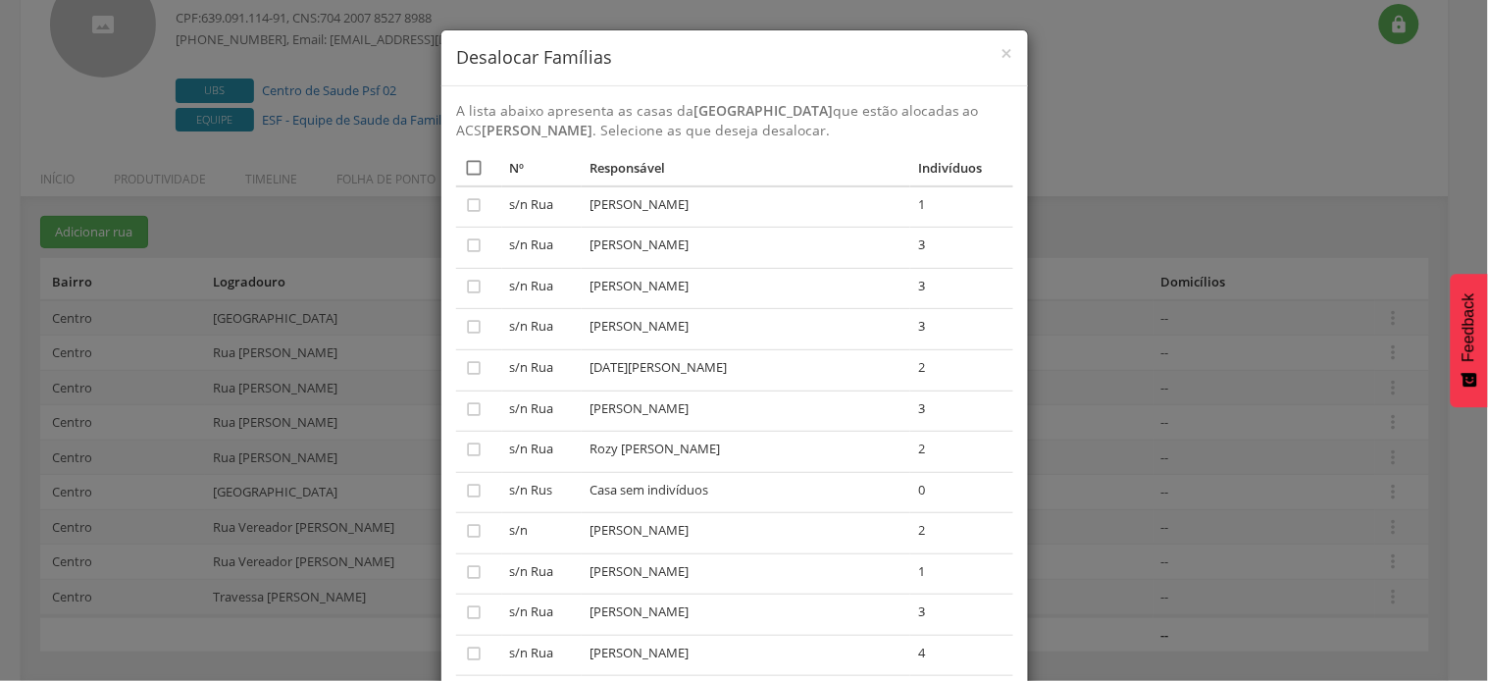
click at [467, 164] on icon "" at bounding box center [474, 168] width 20 height 20
click at [467, 164] on icon "" at bounding box center [474, 168] width 20 height 20
click at [464, 331] on icon "" at bounding box center [474, 327] width 20 height 20
click at [464, 366] on icon "" at bounding box center [474, 368] width 20 height 20
click at [464, 405] on icon "" at bounding box center [474, 409] width 20 height 20
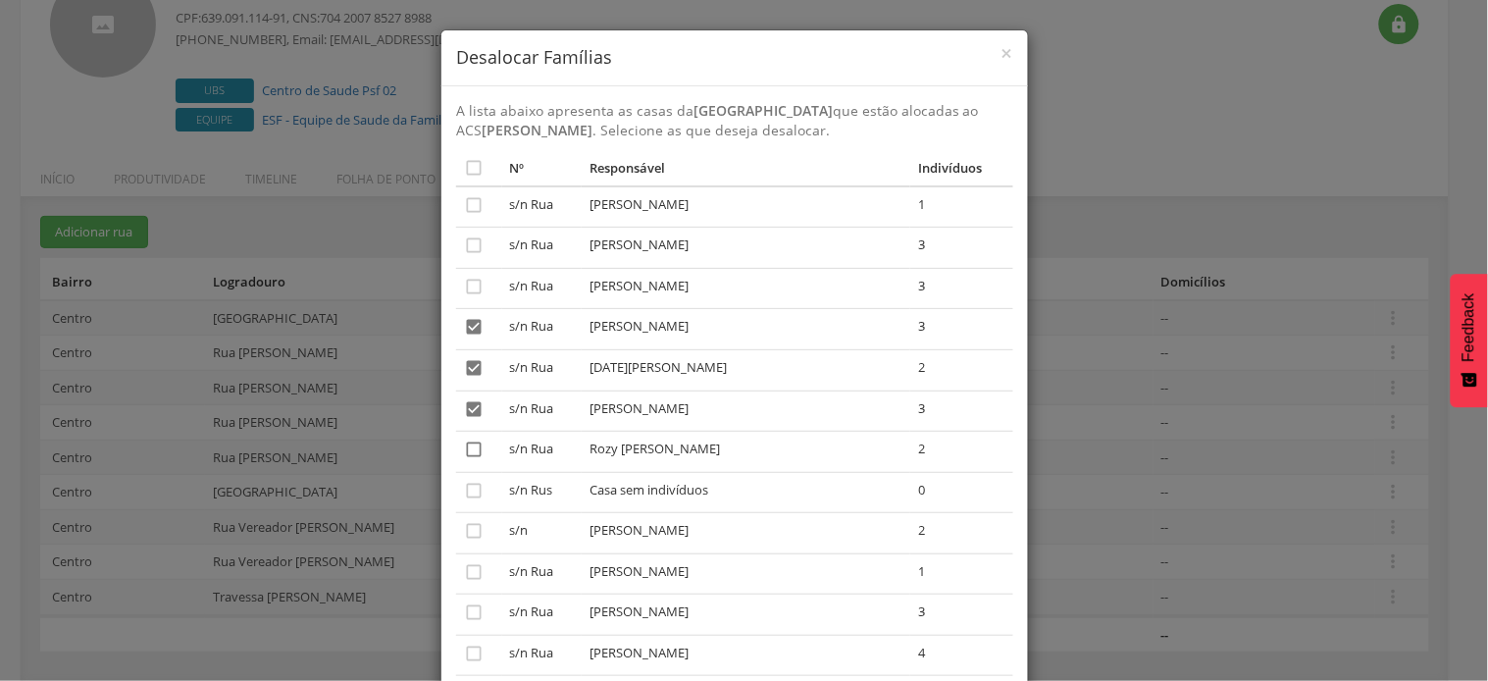
click at [464, 449] on icon "" at bounding box center [474, 449] width 20 height 20
click at [466, 167] on icon "" at bounding box center [474, 168] width 20 height 20
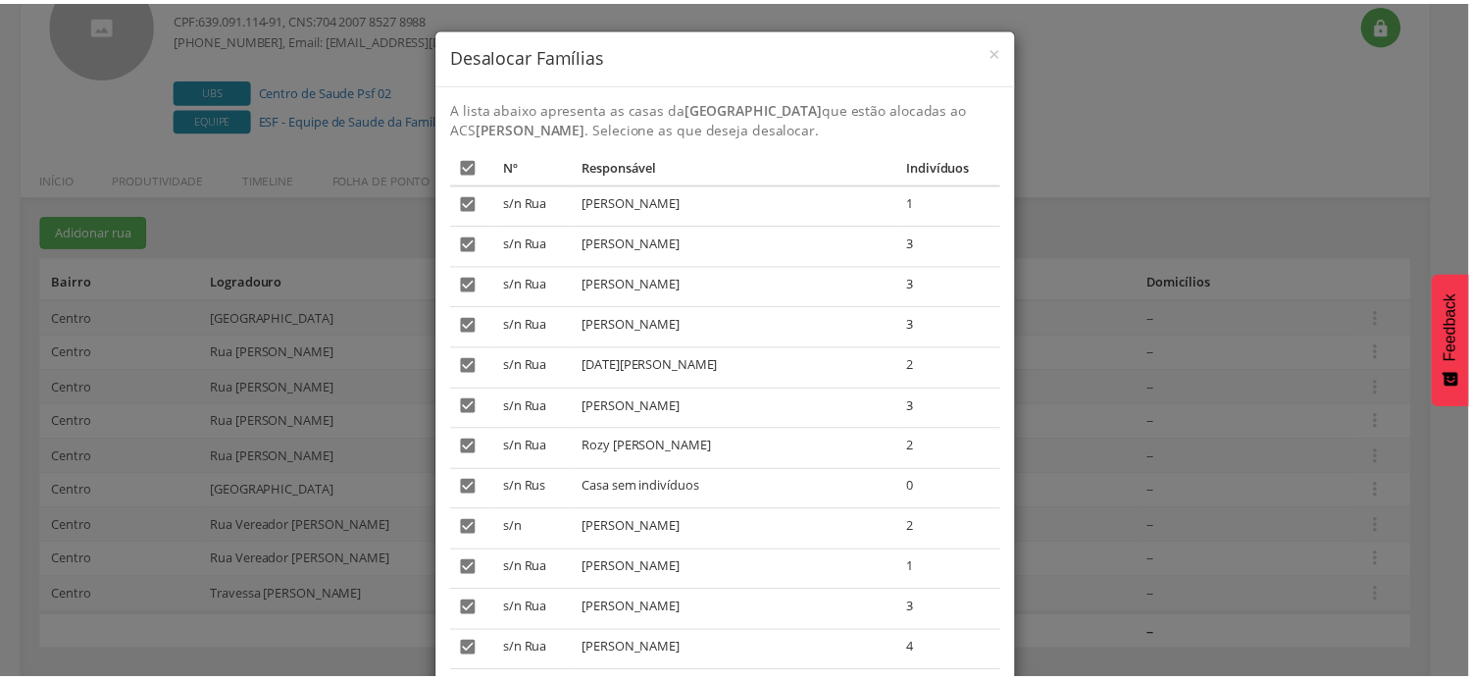
scroll to position [0, 0]
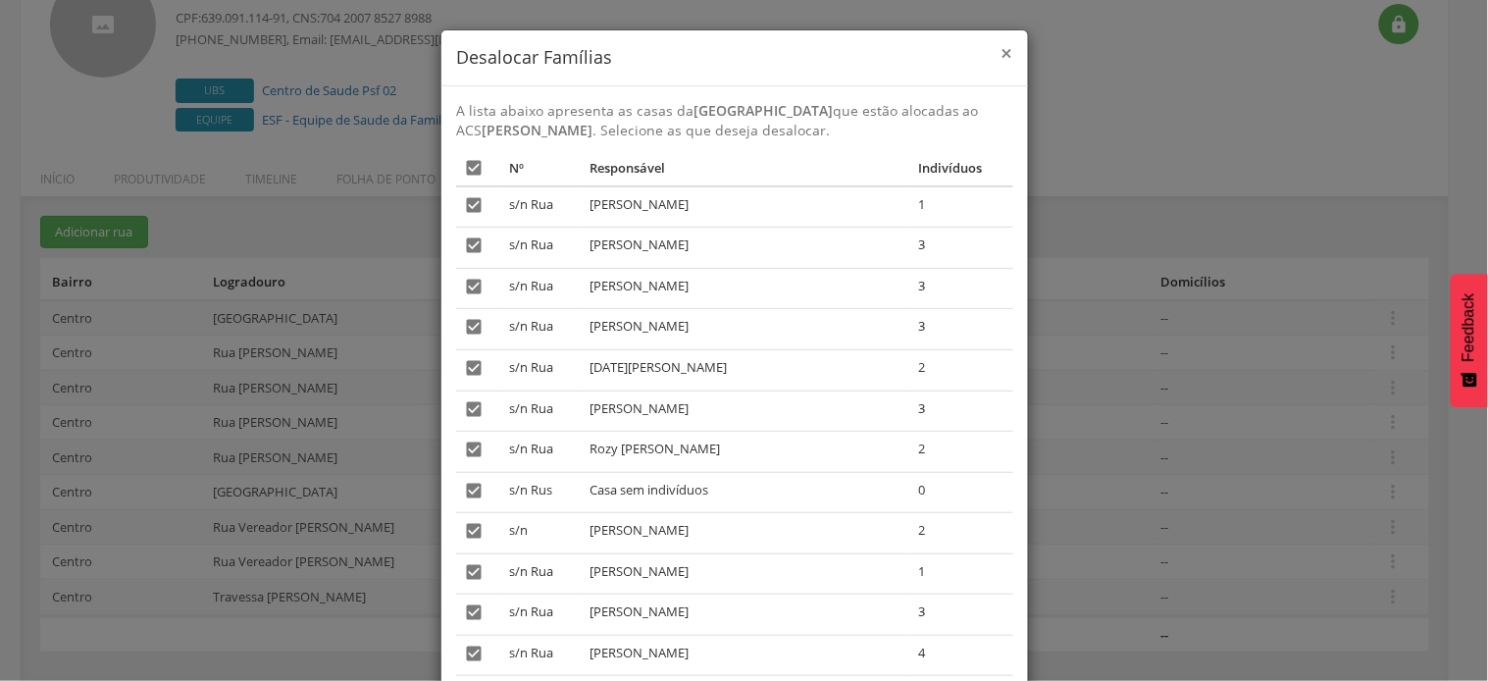
click at [1001, 61] on span "×" at bounding box center [1007, 52] width 12 height 27
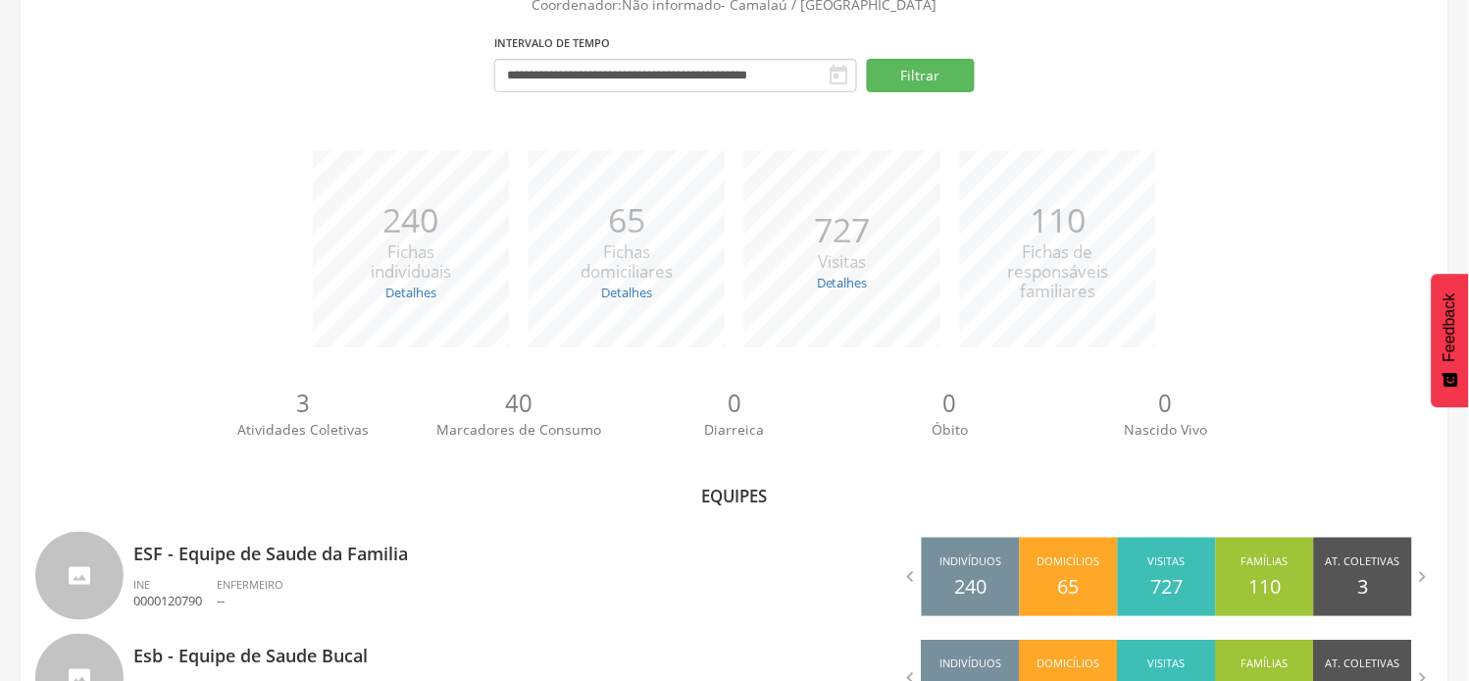
scroll to position [161, 0]
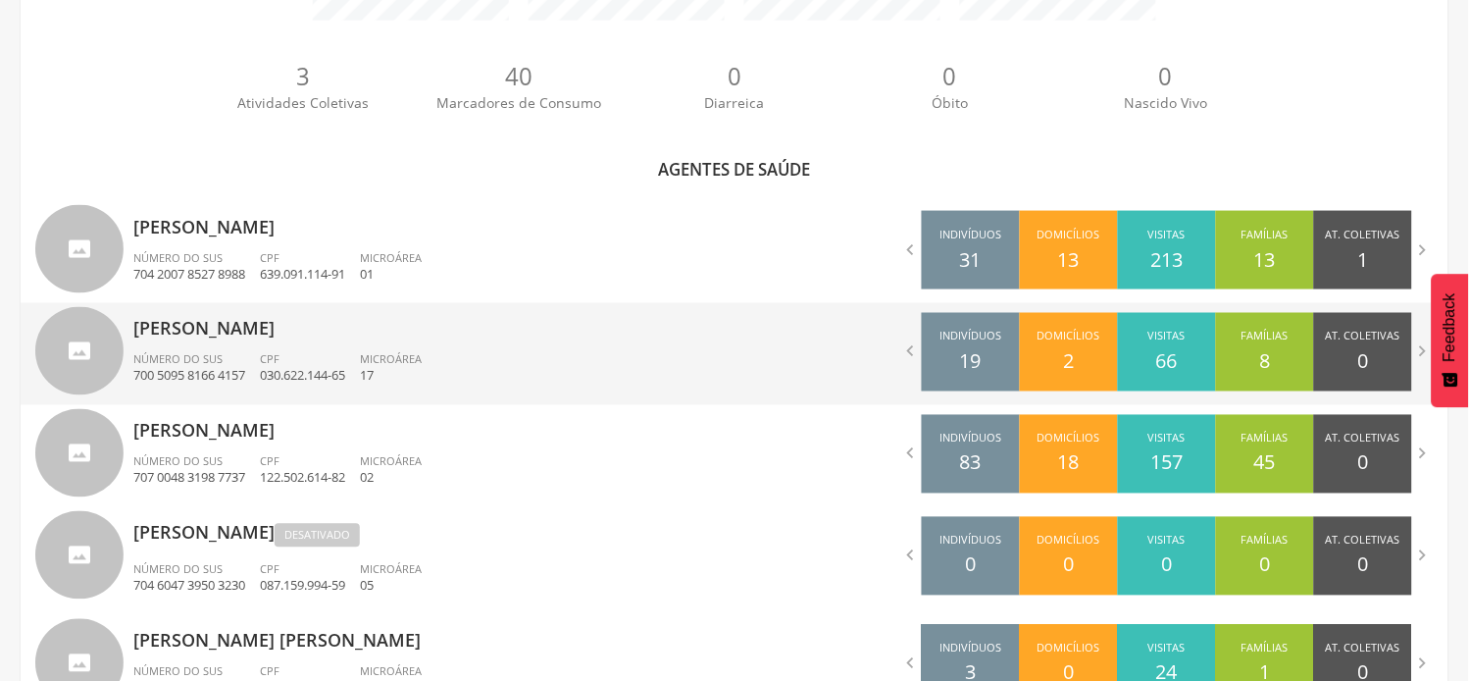
click at [194, 352] on span "Número do SUS" at bounding box center [177, 359] width 89 height 15
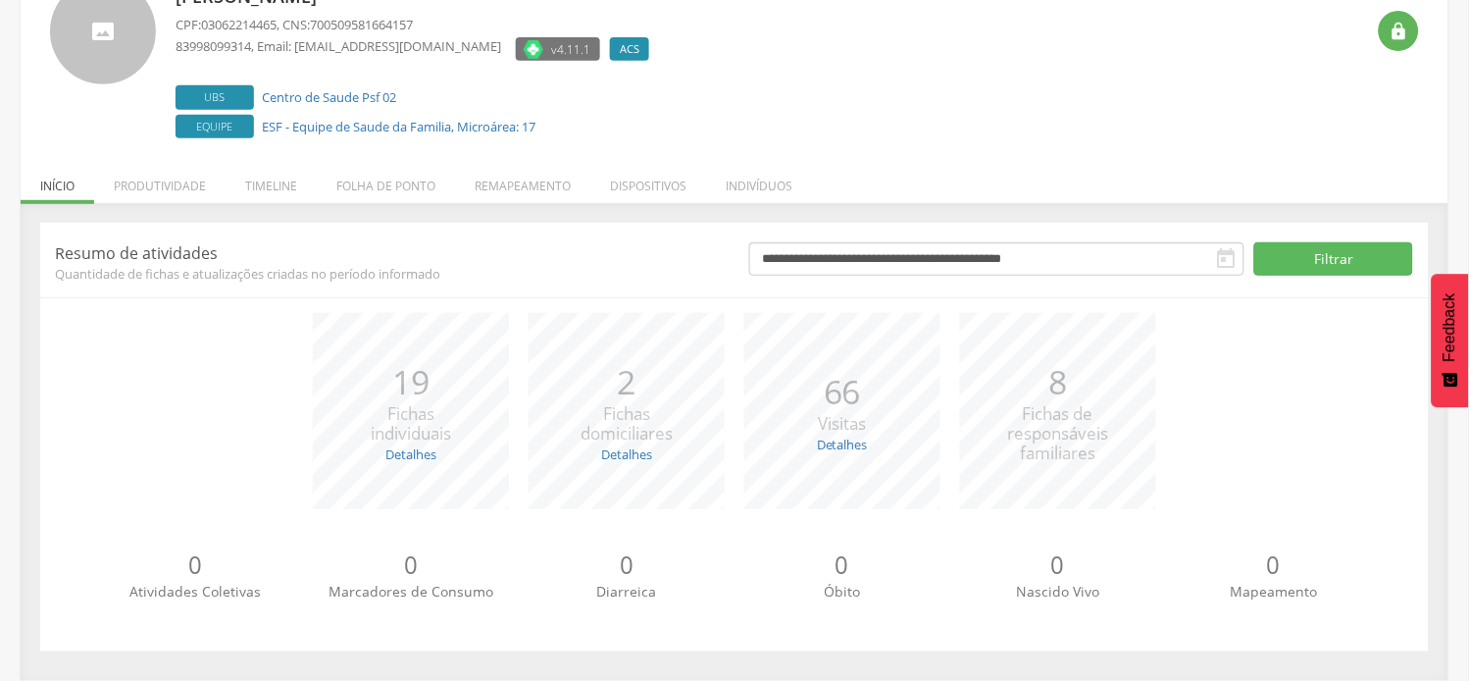
click at [525, 278] on span "Quantidade de fichas e atualizações criadas no período informado" at bounding box center [387, 274] width 665 height 18
click at [556, 183] on li "Remapeamento" at bounding box center [522, 181] width 135 height 46
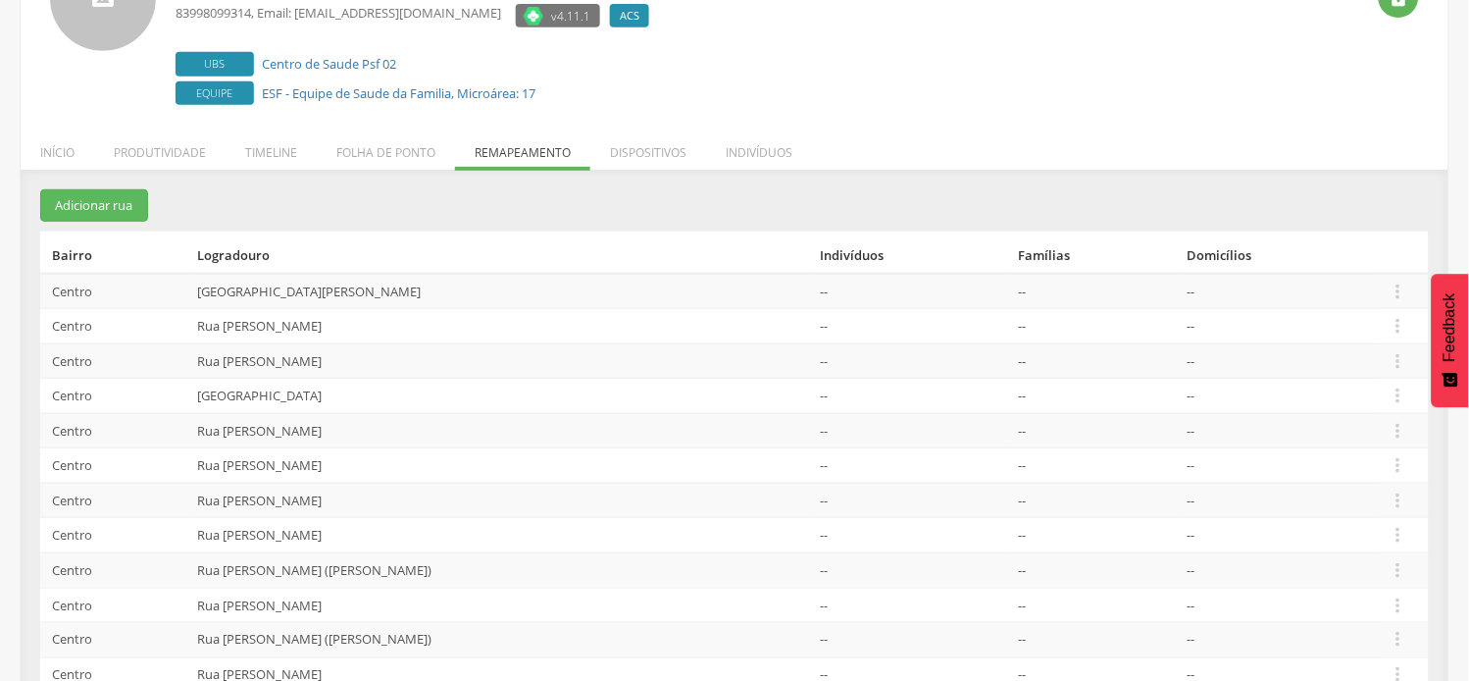
scroll to position [184, 0]
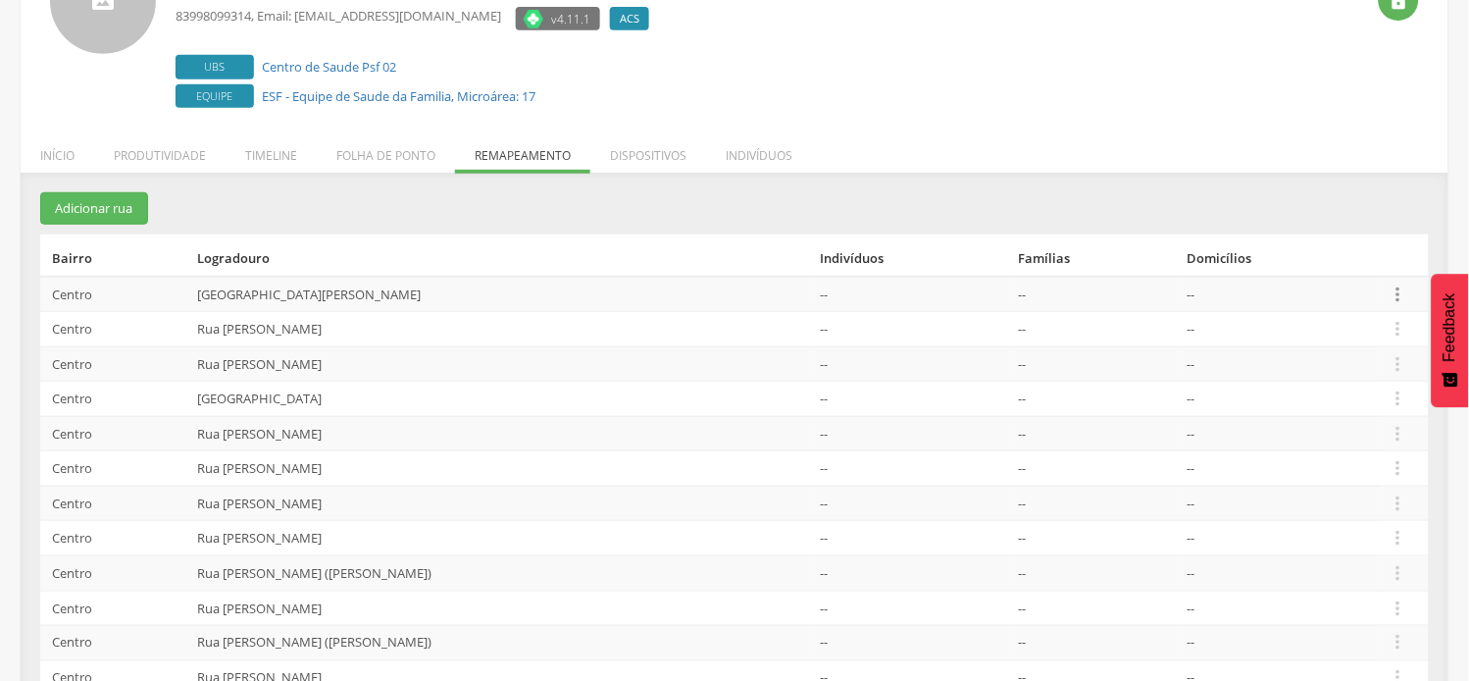
click at [1406, 287] on icon "" at bounding box center [1399, 294] width 22 height 22
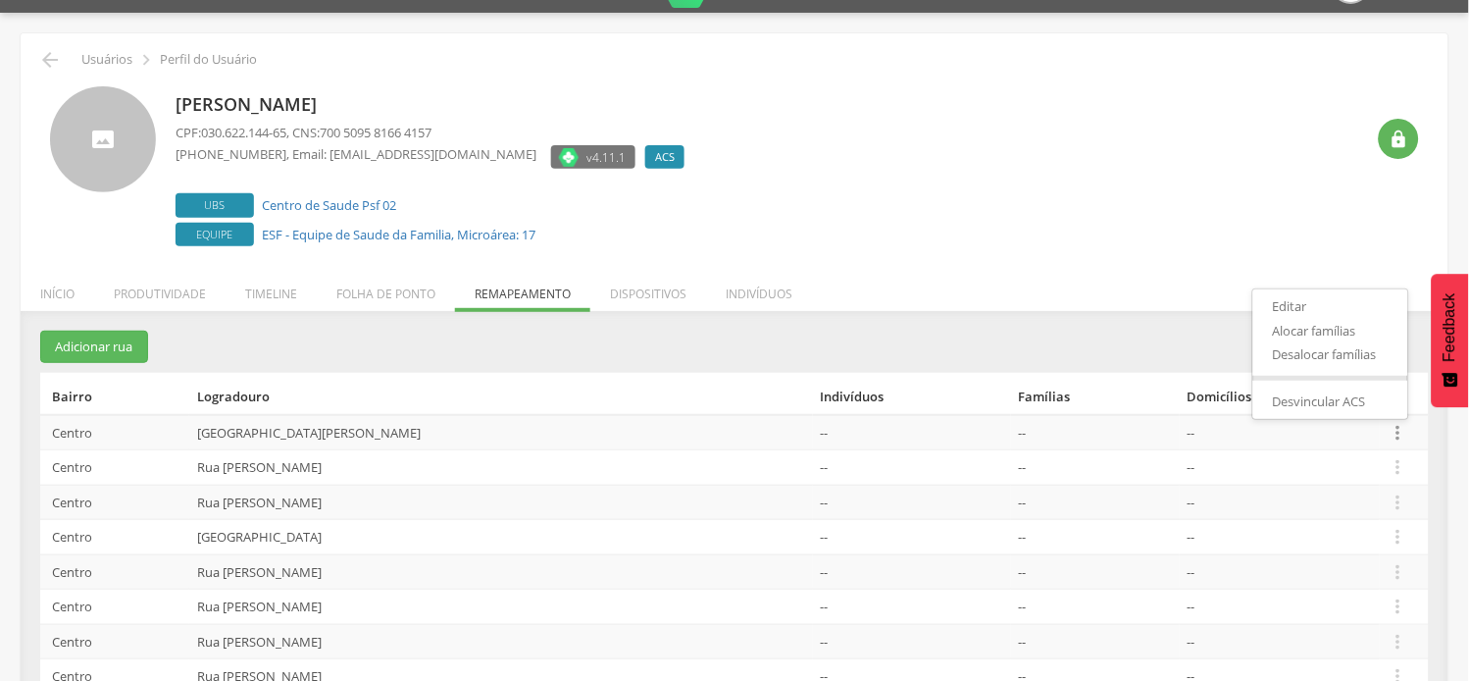
scroll to position [0, 0]
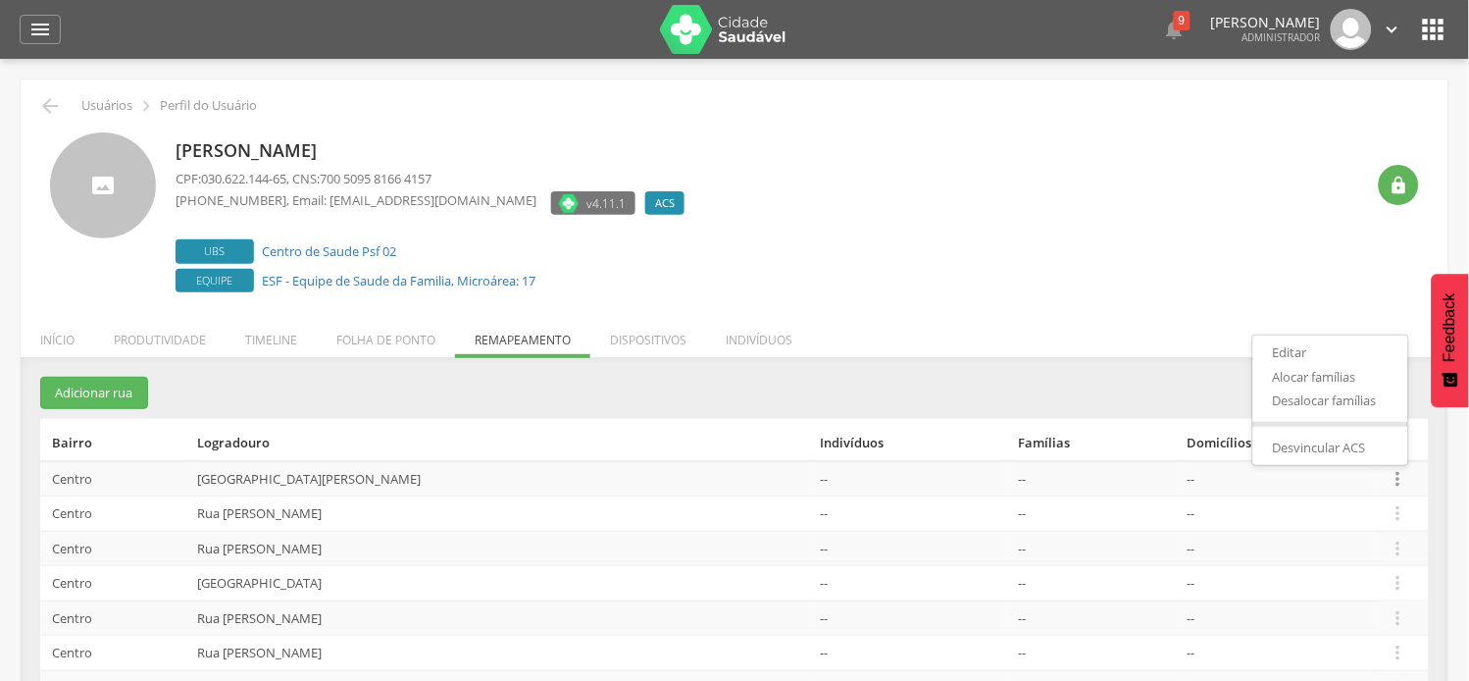
click at [1433, 37] on icon "" at bounding box center [1433, 29] width 31 height 31
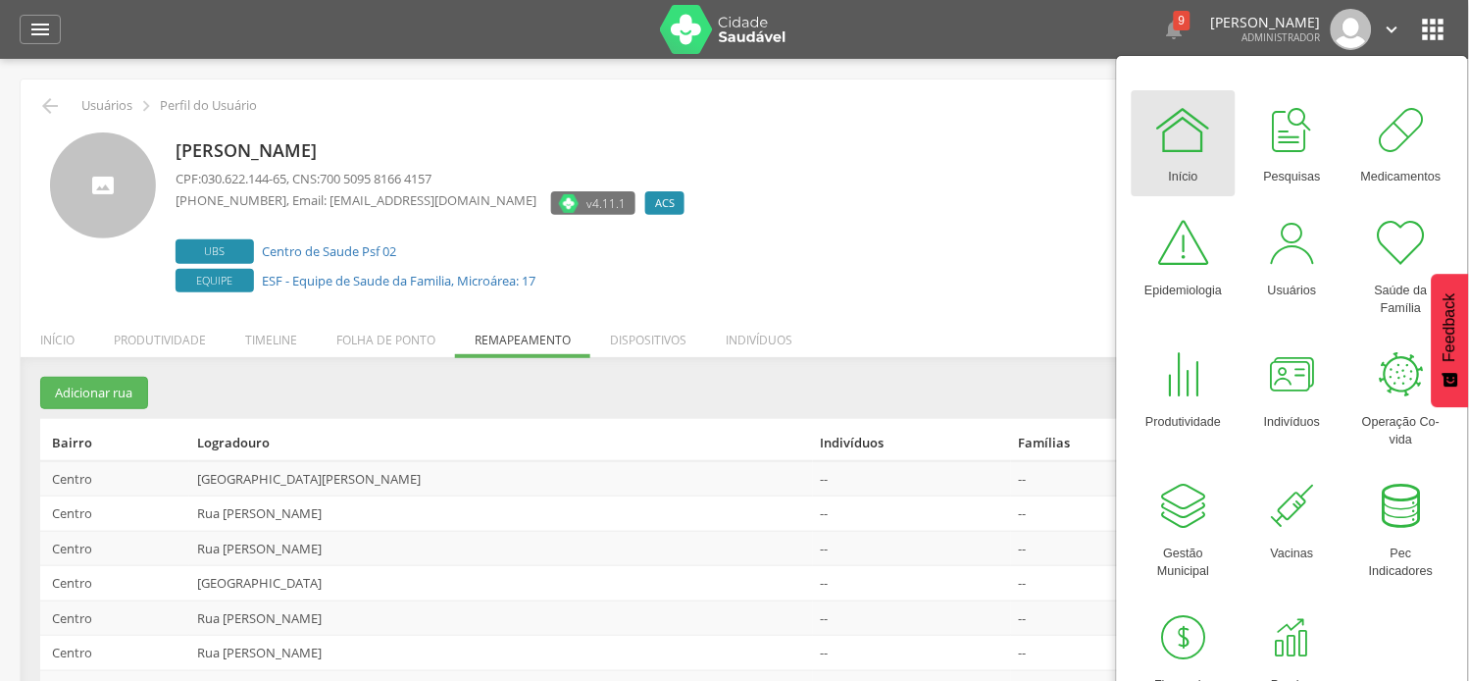
click at [1390, 33] on icon "" at bounding box center [1393, 30] width 22 height 22
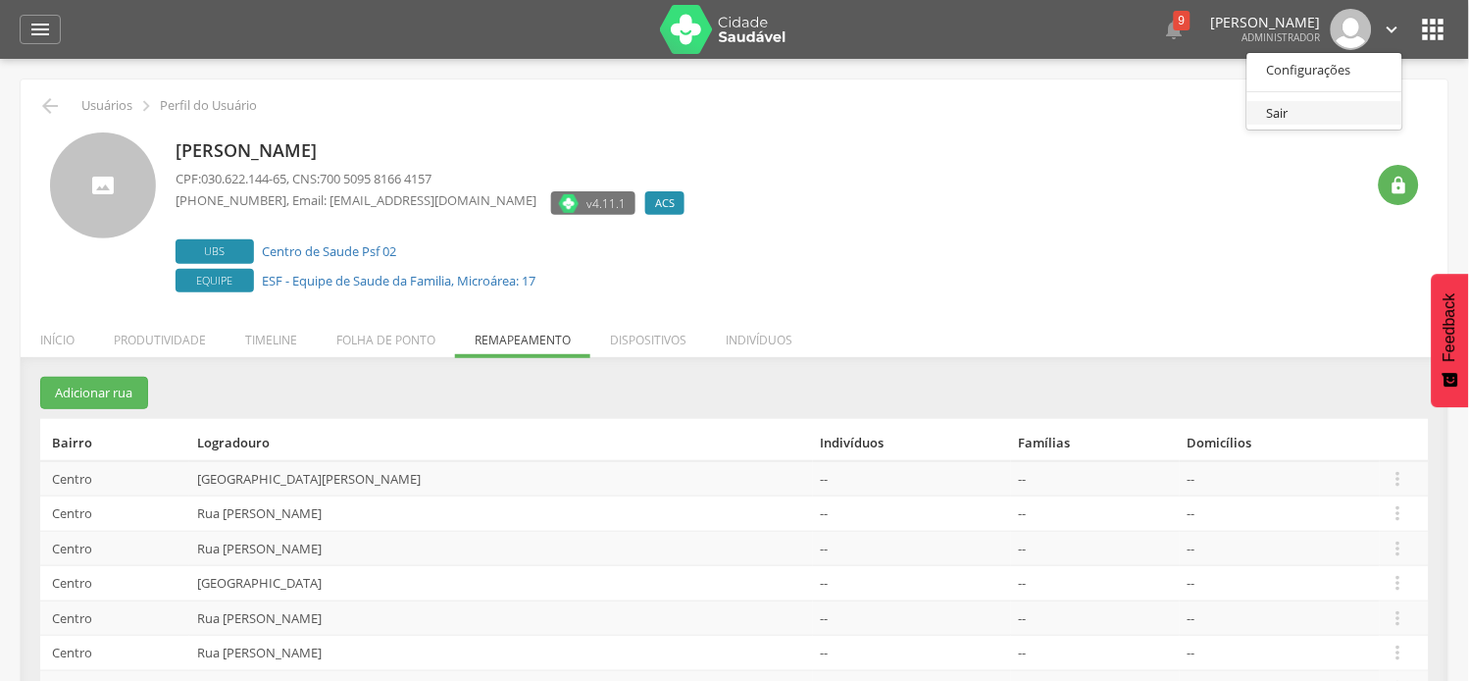
click at [1326, 105] on link "Sair" at bounding box center [1324, 113] width 155 height 25
